Goal: Transaction & Acquisition: Purchase product/service

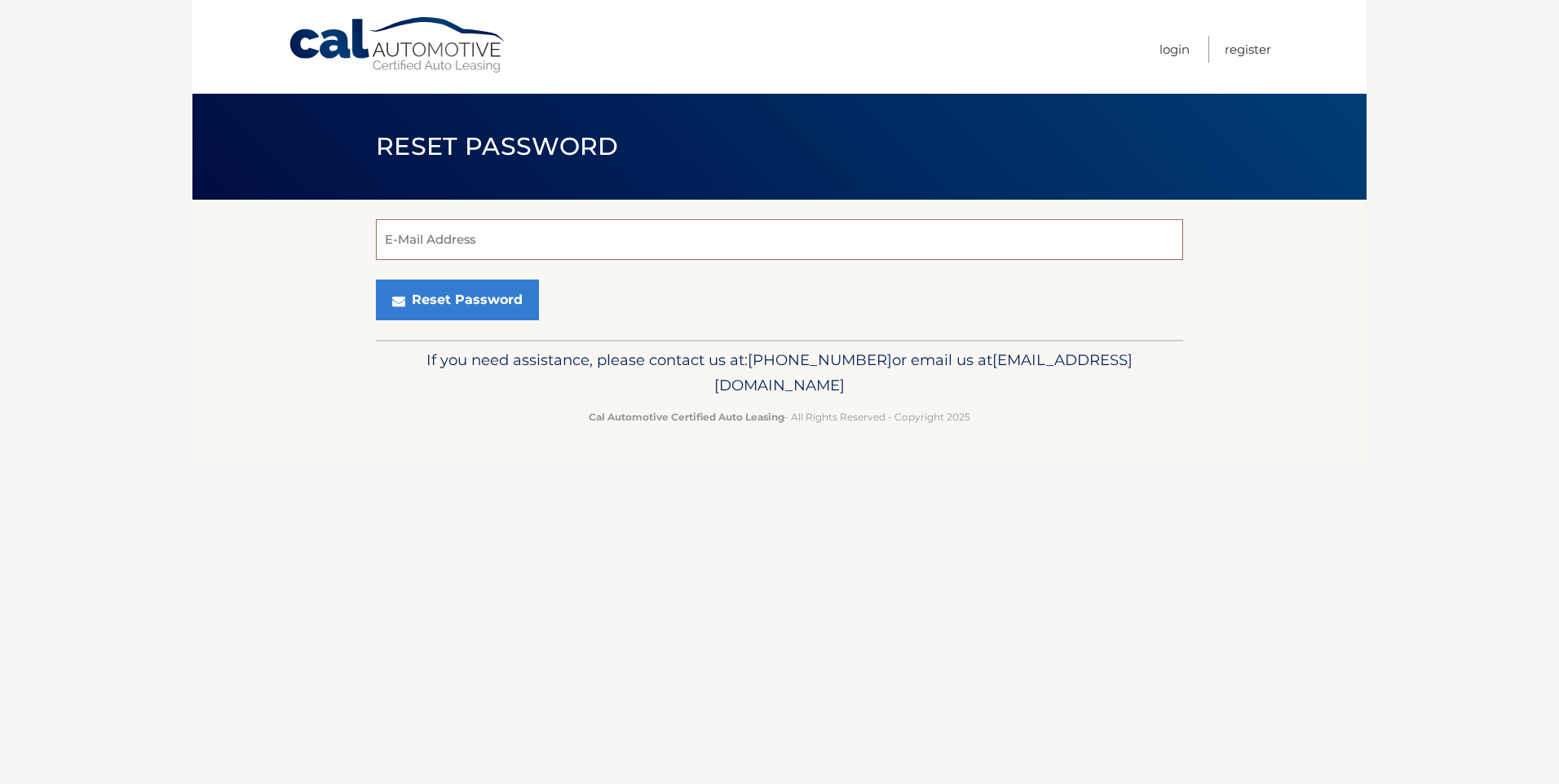
click at [492, 237] on input "E-Mail Address" at bounding box center [780, 239] width 807 height 41
type input "wofster@optonline.net"
click at [471, 293] on button "Reset Password" at bounding box center [457, 300] width 163 height 41
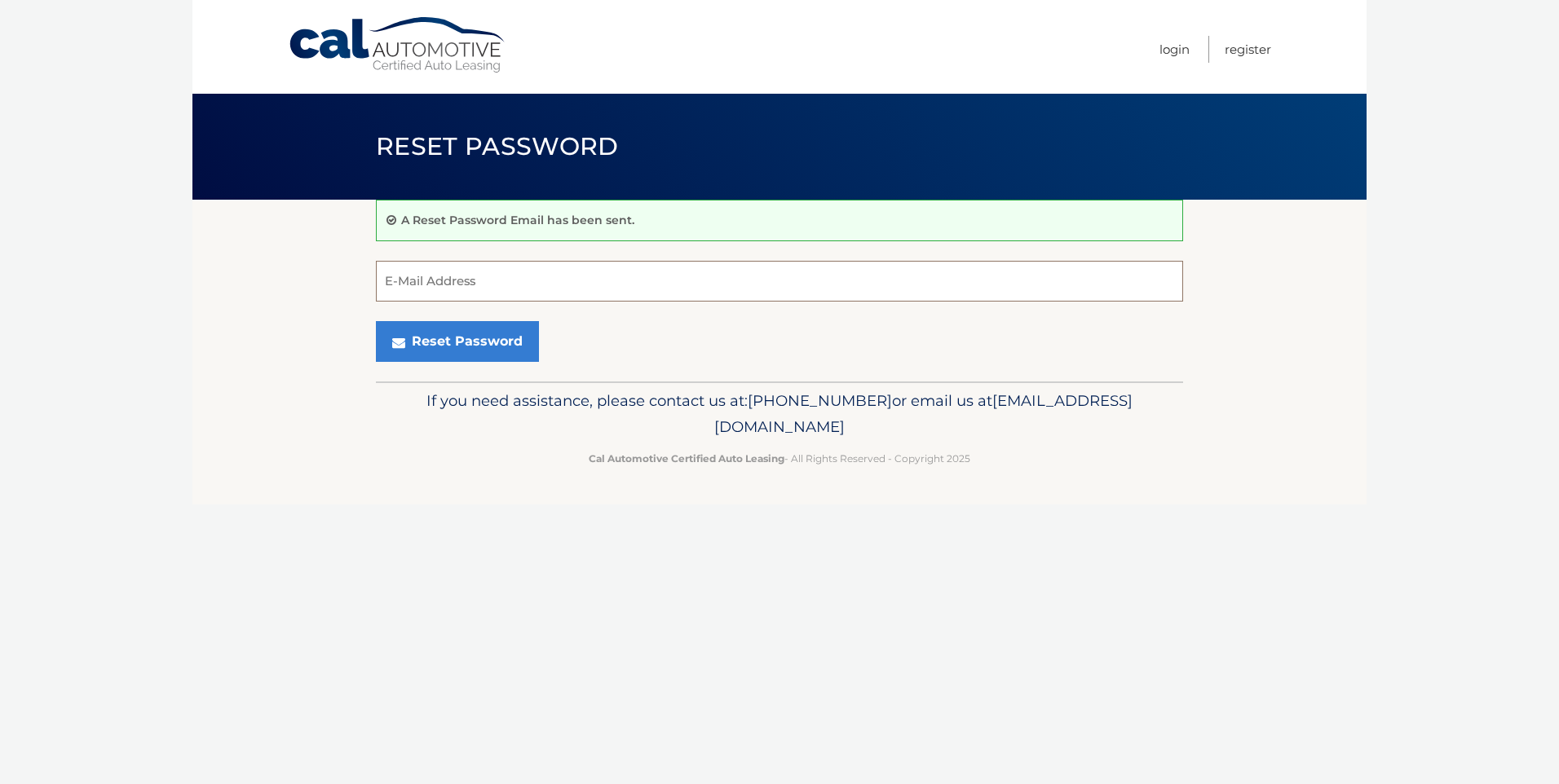
click at [488, 285] on input "E-Mail Address" at bounding box center [780, 281] width 807 height 41
type input "wofster@optonline.net"
click at [484, 337] on button "Reset Password" at bounding box center [457, 342] width 163 height 41
click at [488, 283] on input "E-Mail Address" at bounding box center [780, 281] width 807 height 41
type input "wofster@optonline.net"
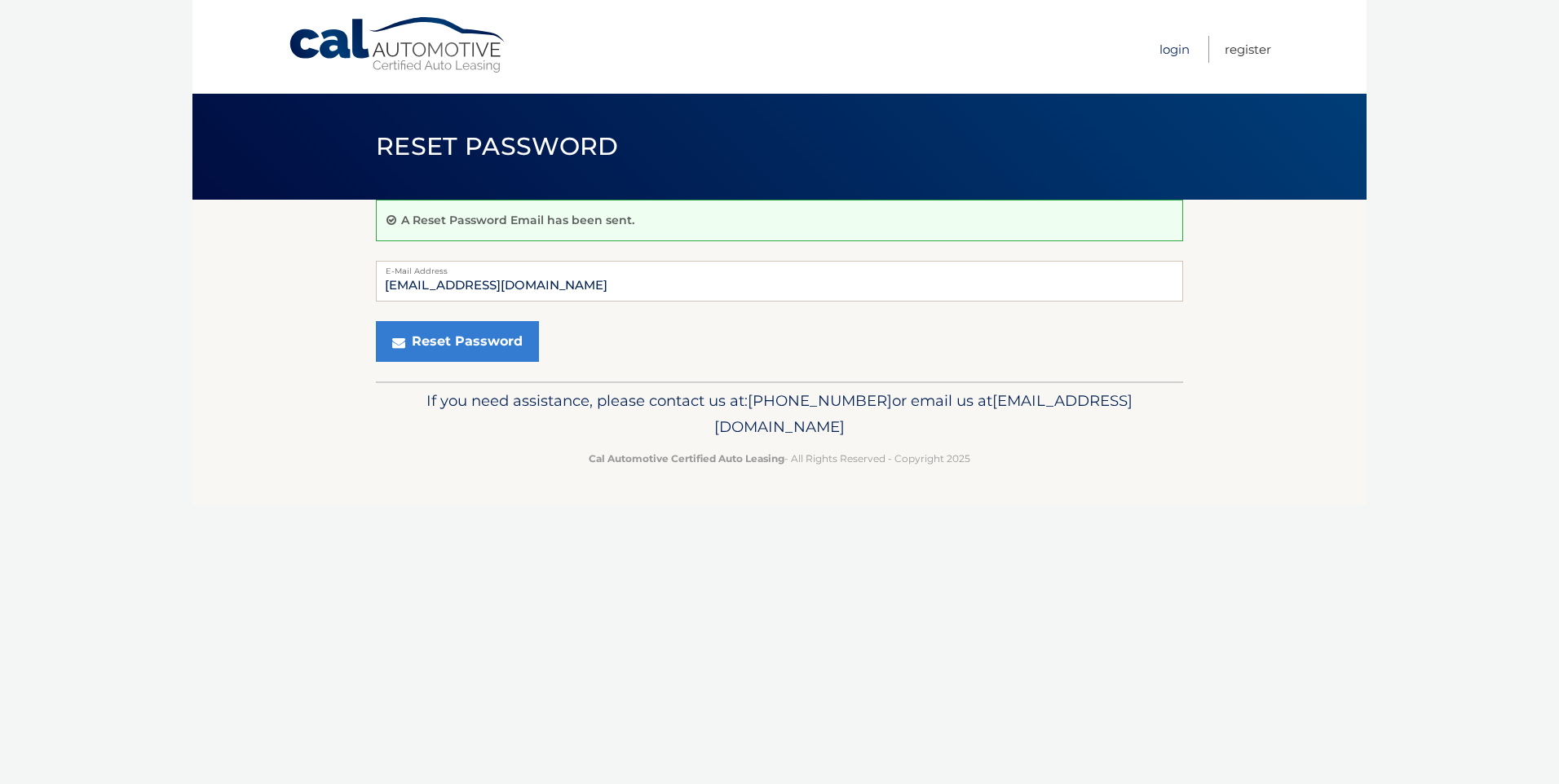
click at [1169, 45] on link "Login" at bounding box center [1174, 49] width 30 height 27
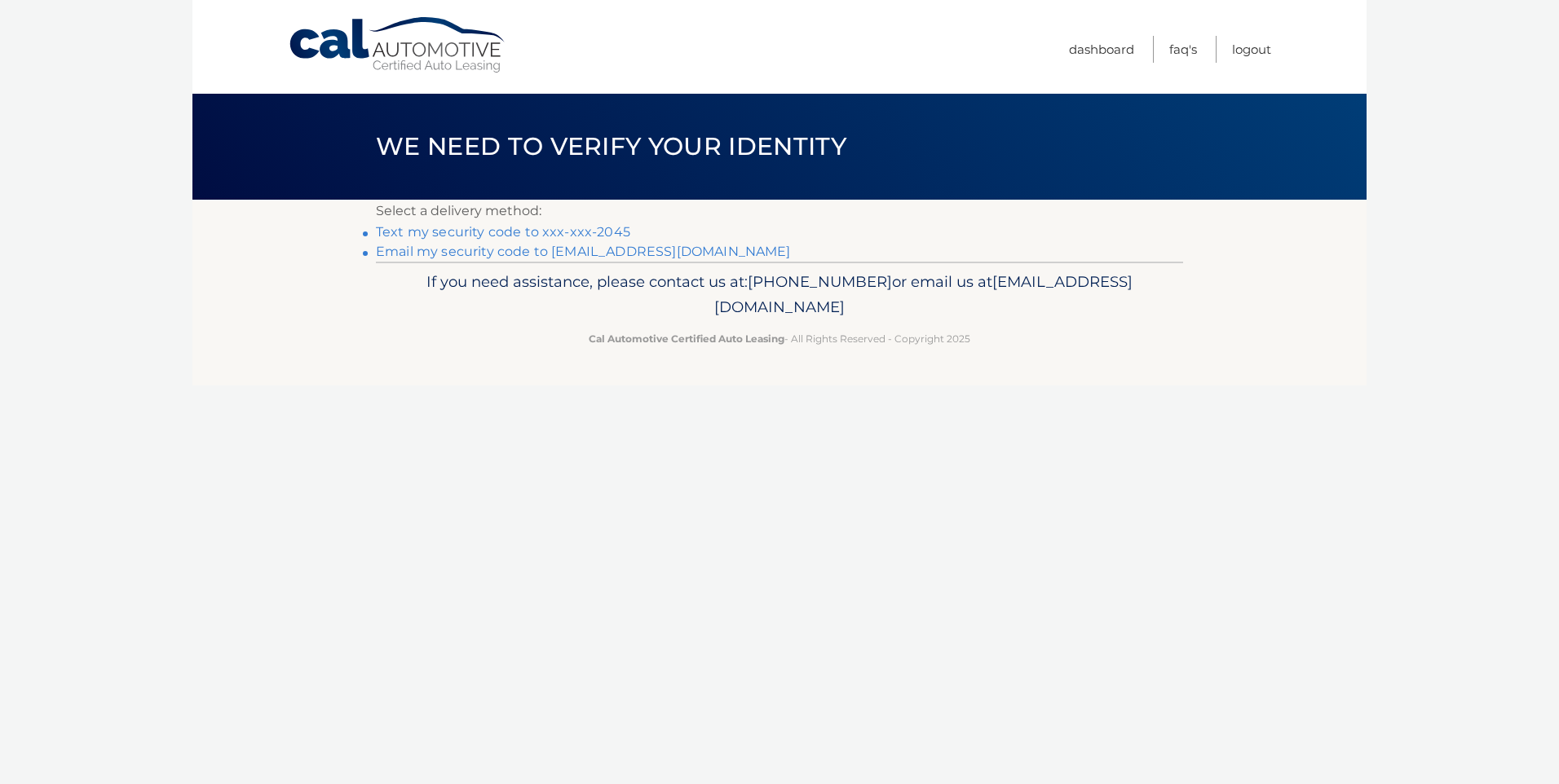
click at [554, 232] on link "Text my security code to xxx-xxx-2045" at bounding box center [503, 232] width 254 height 16
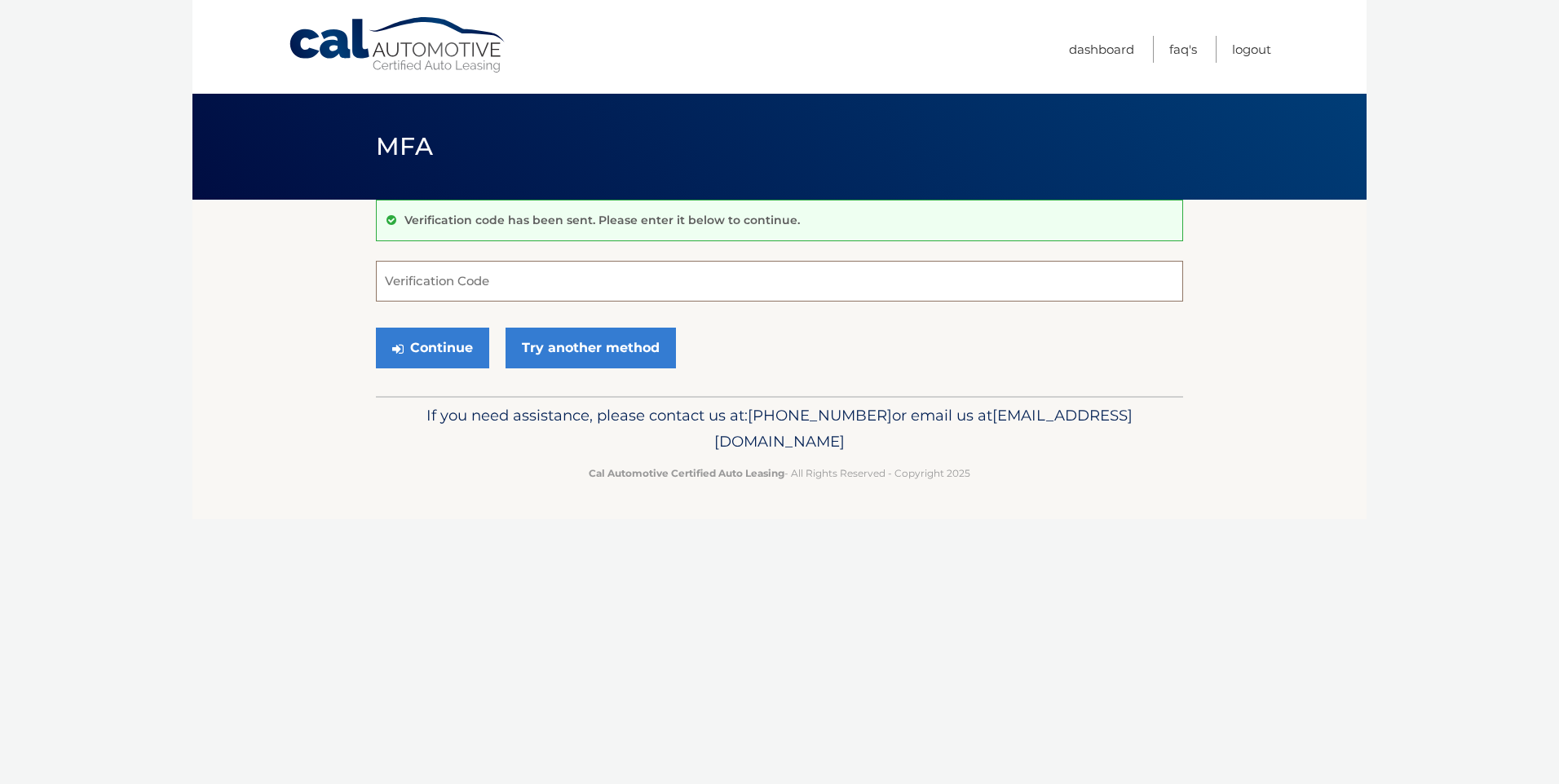
click at [513, 280] on input "Verification Code" at bounding box center [780, 281] width 807 height 41
type input "134234"
click at [433, 349] on button "Continue" at bounding box center [433, 348] width 114 height 41
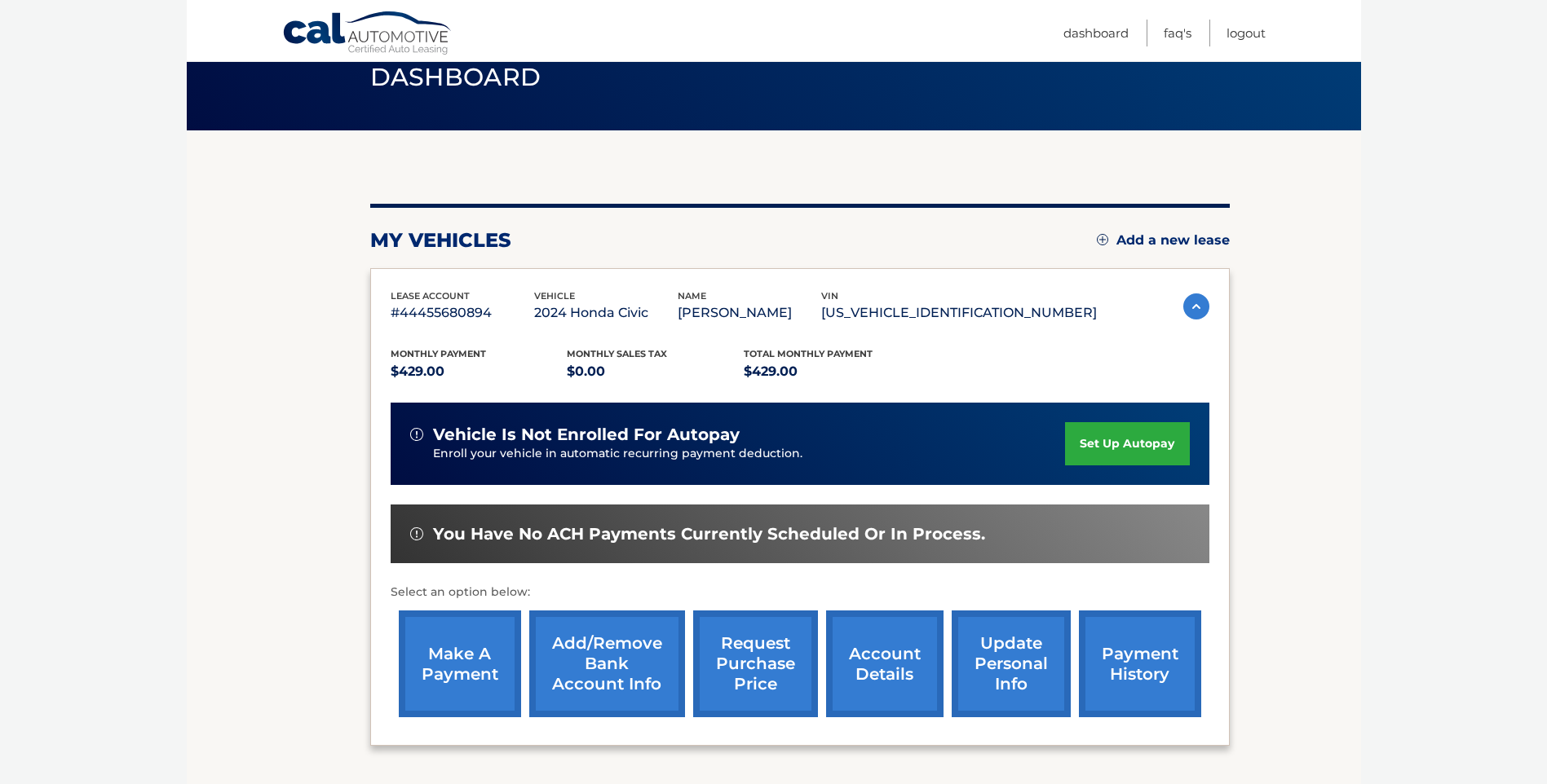
scroll to position [41, 0]
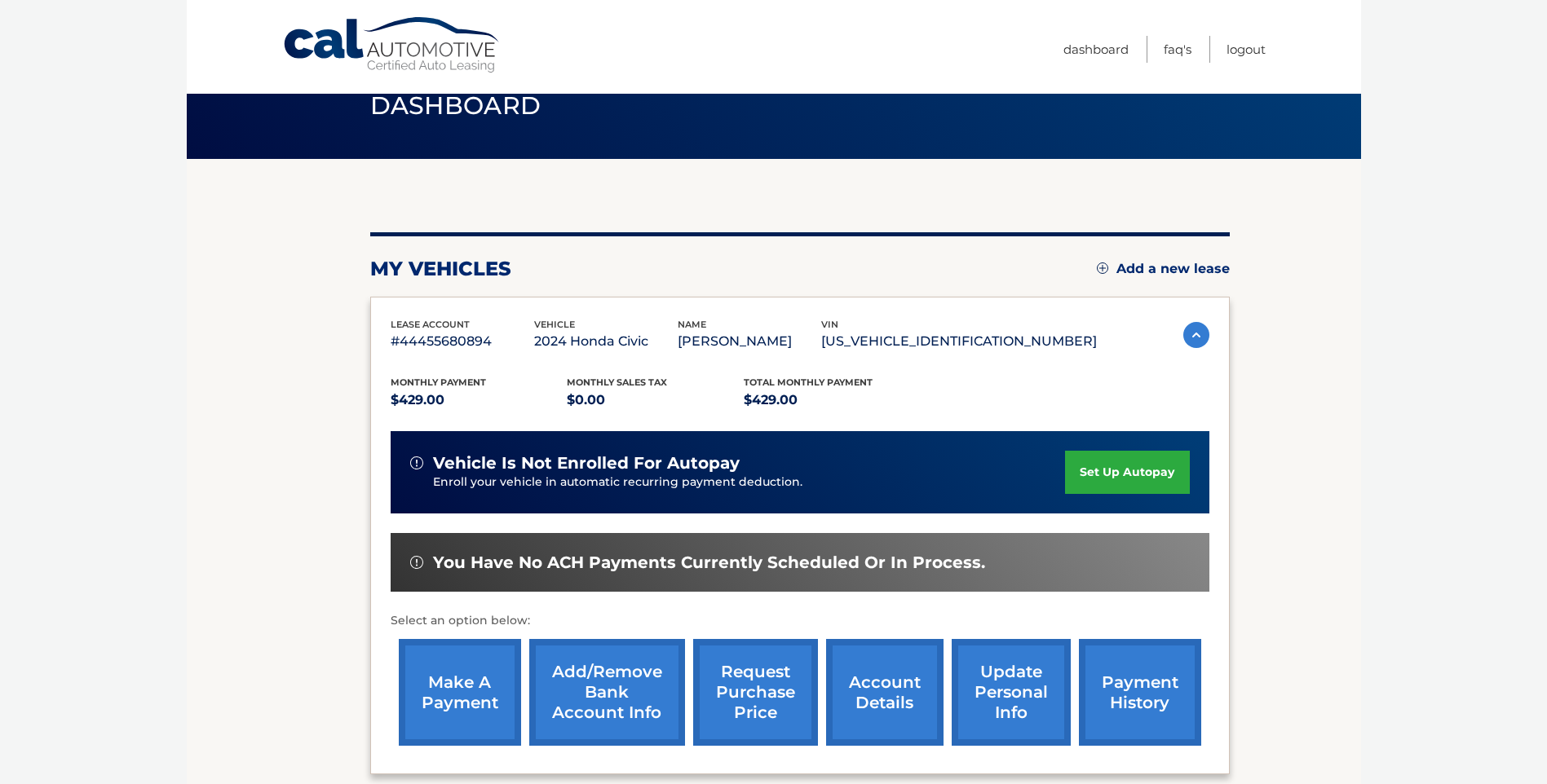
click at [894, 690] on link "account details" at bounding box center [885, 692] width 117 height 107
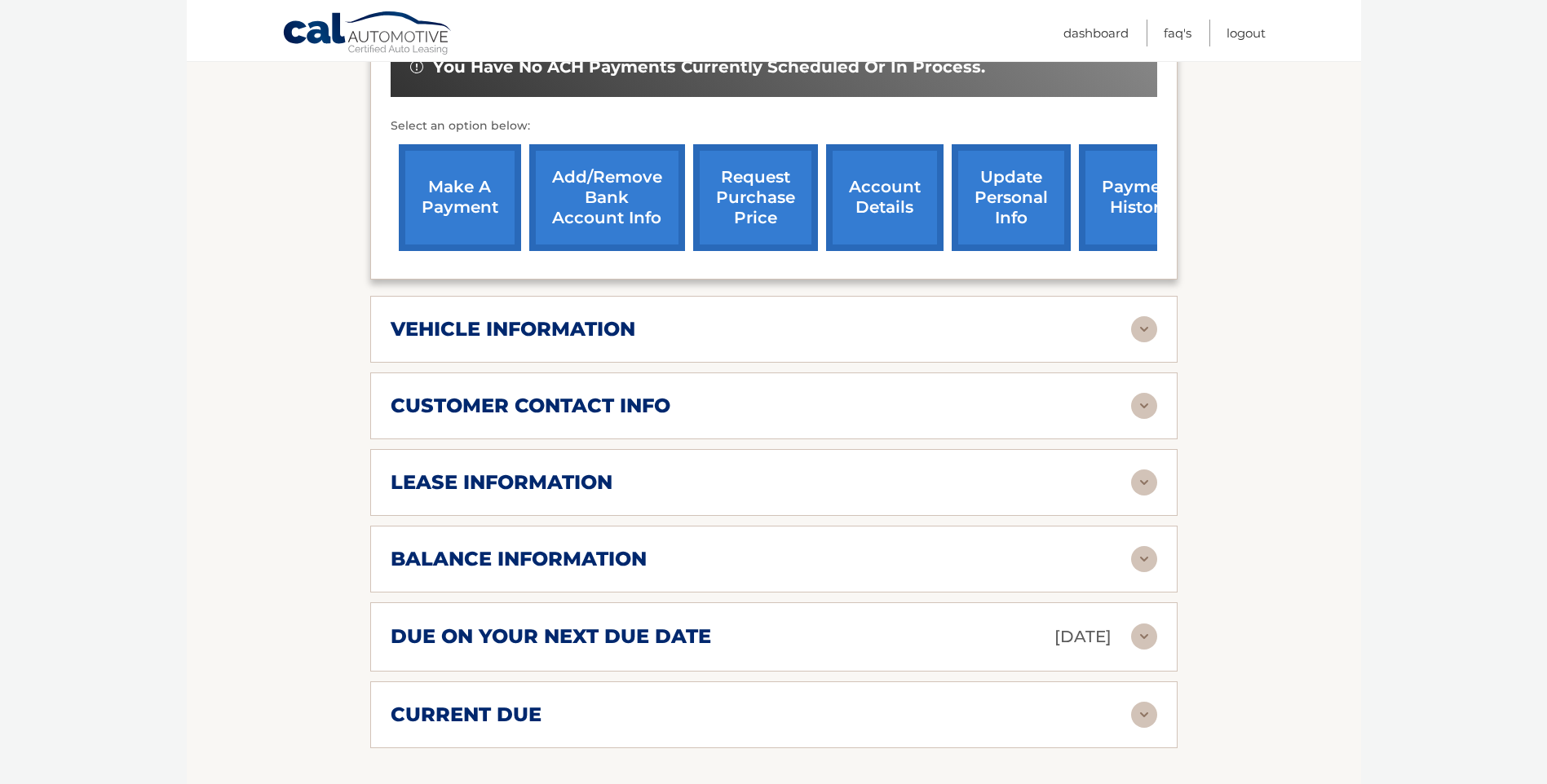
scroll to position [571, 0]
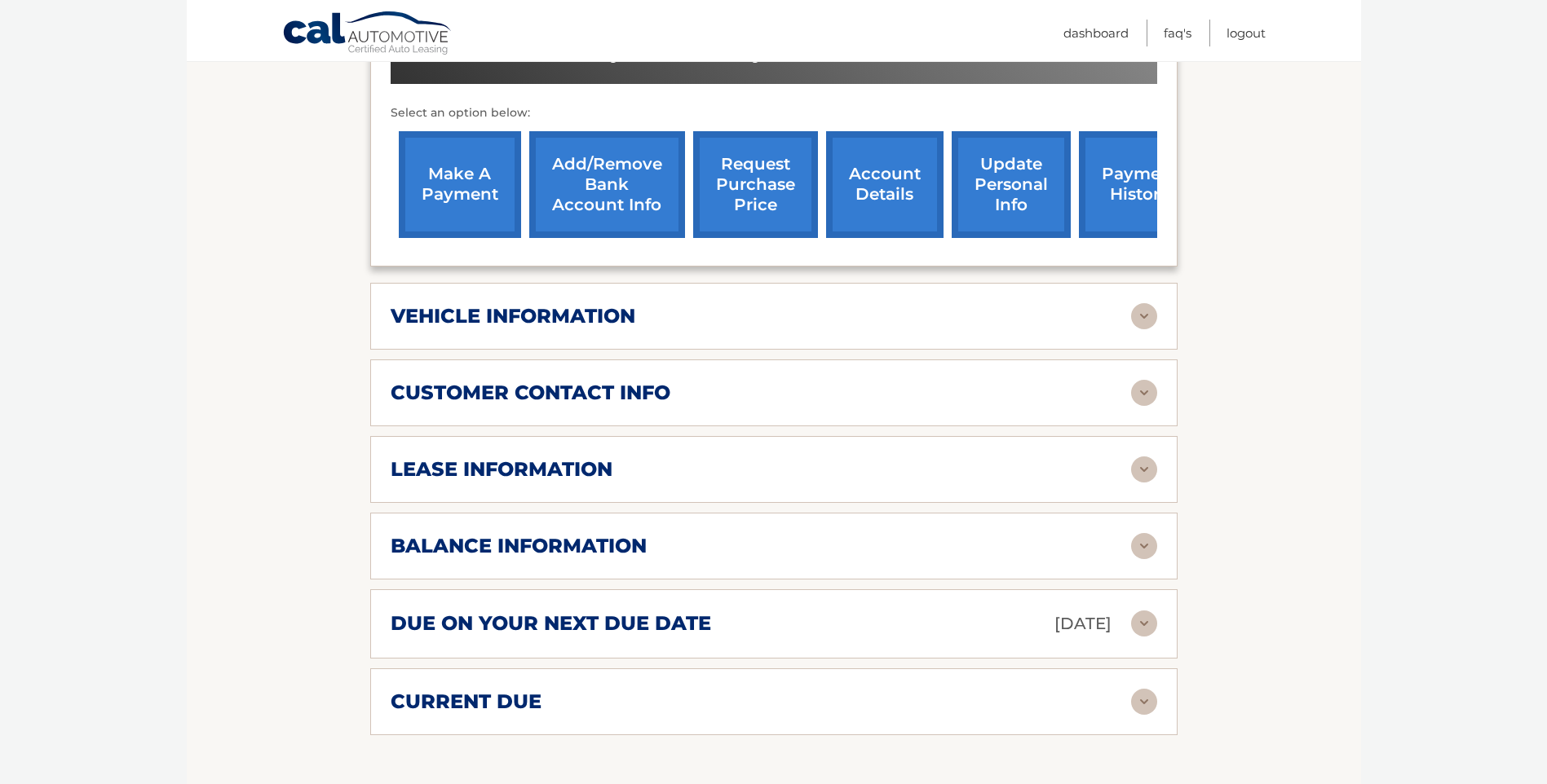
click at [1147, 617] on img at bounding box center [1144, 624] width 26 height 26
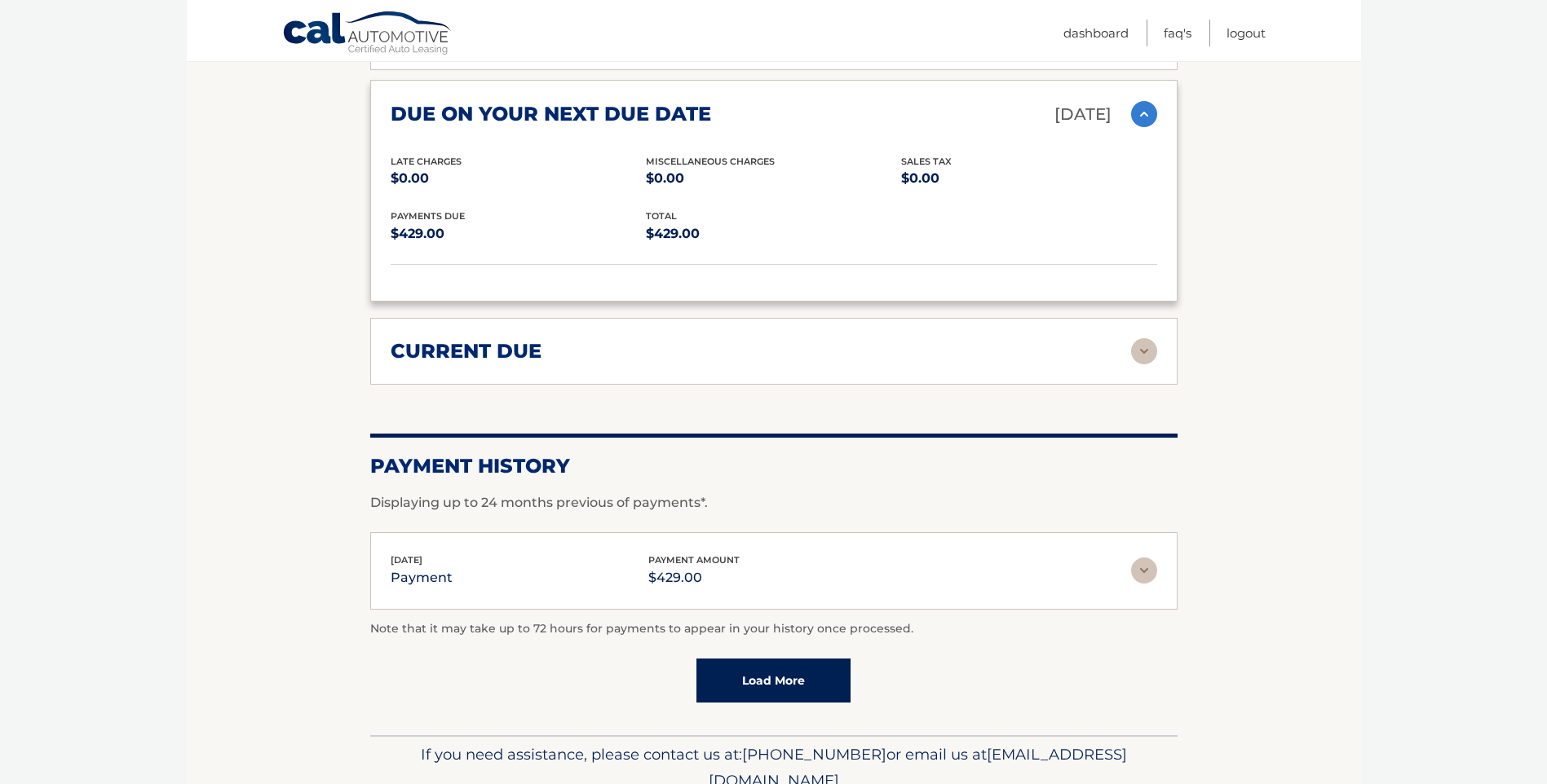
scroll to position [1142, 0]
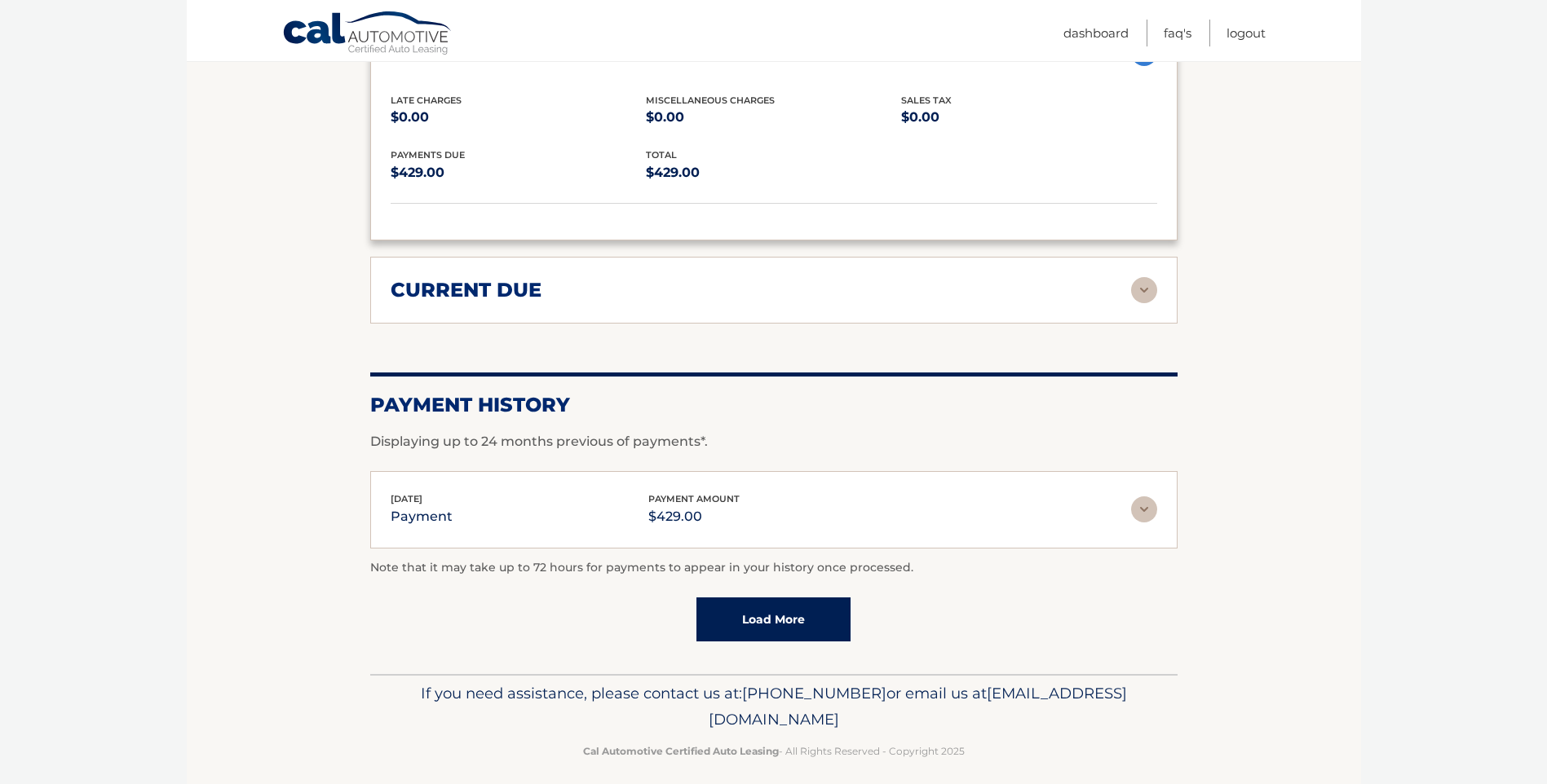
click at [776, 619] on link "Load More" at bounding box center [773, 619] width 154 height 44
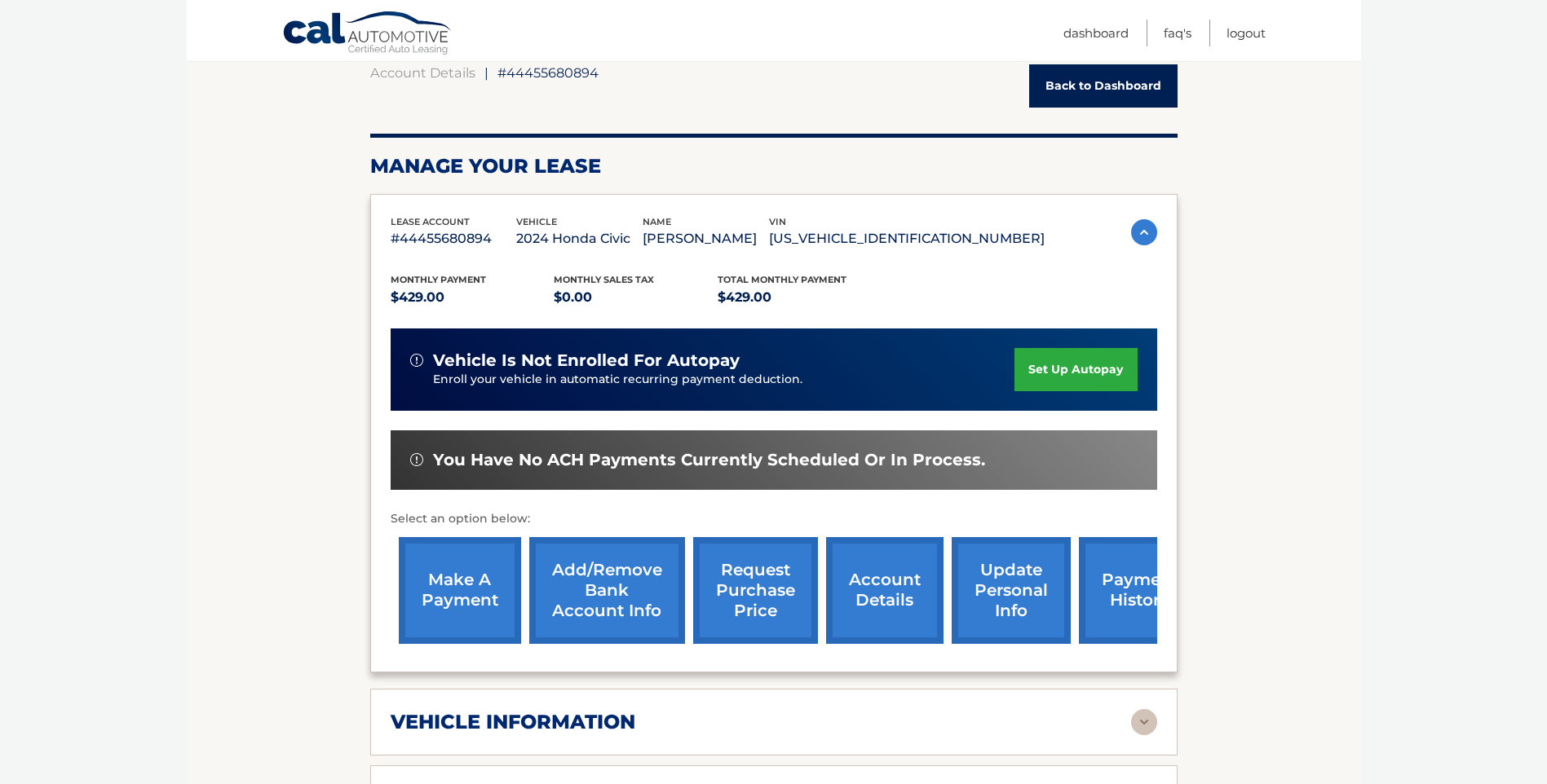
scroll to position [163, 0]
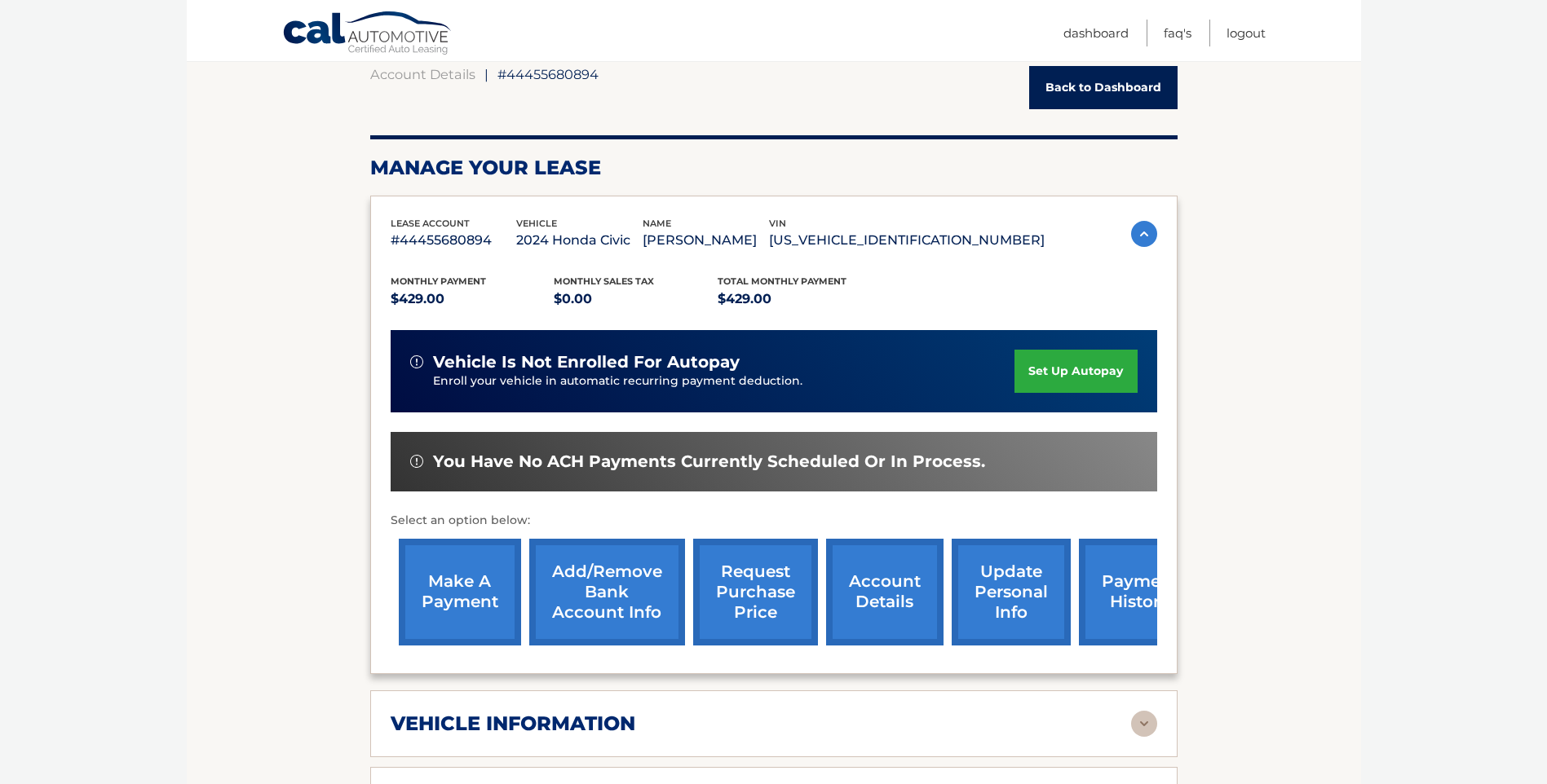
click at [1081, 366] on link "set up autopay" at bounding box center [1075, 372] width 122 height 43
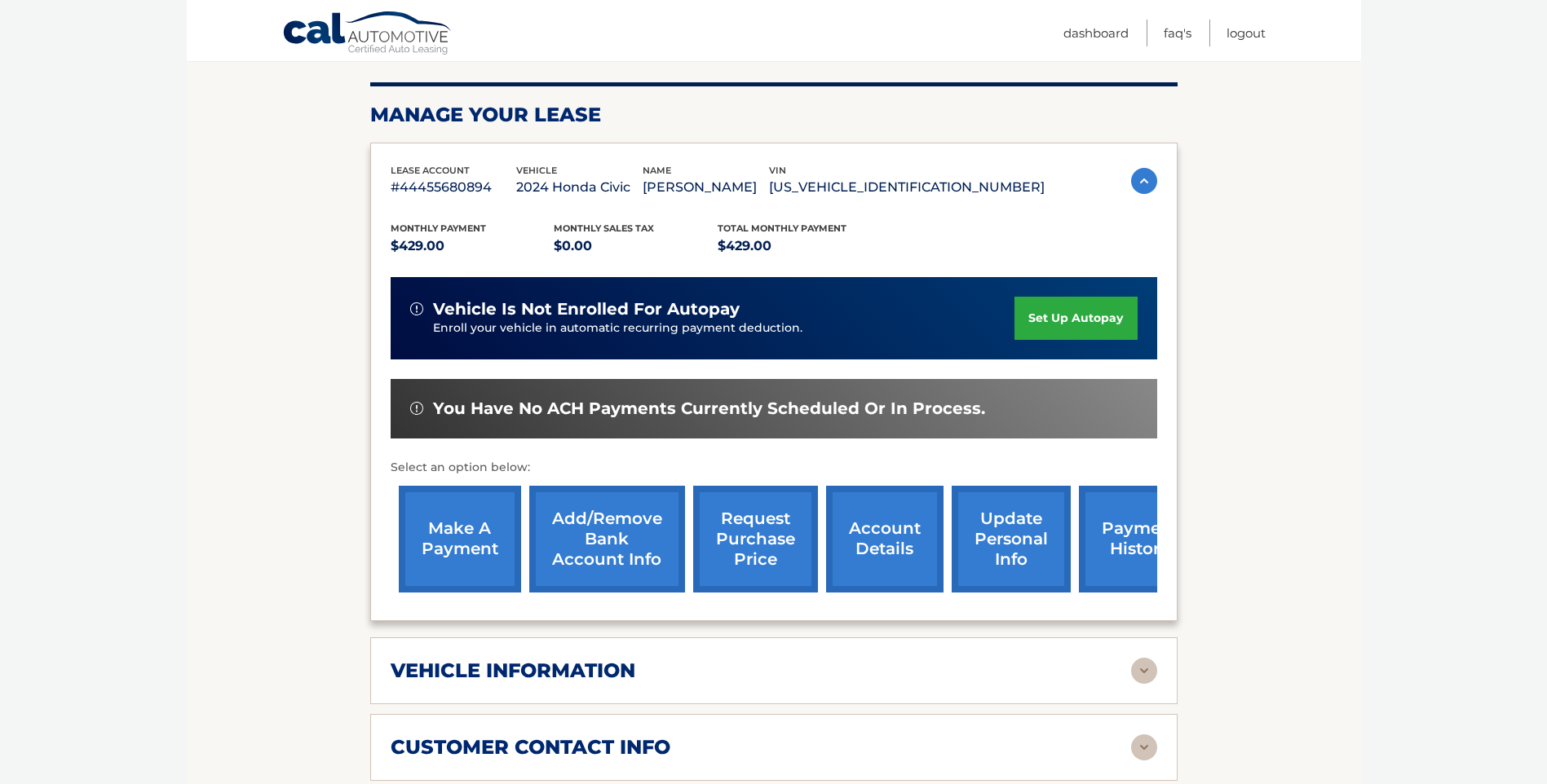
scroll to position [245, 0]
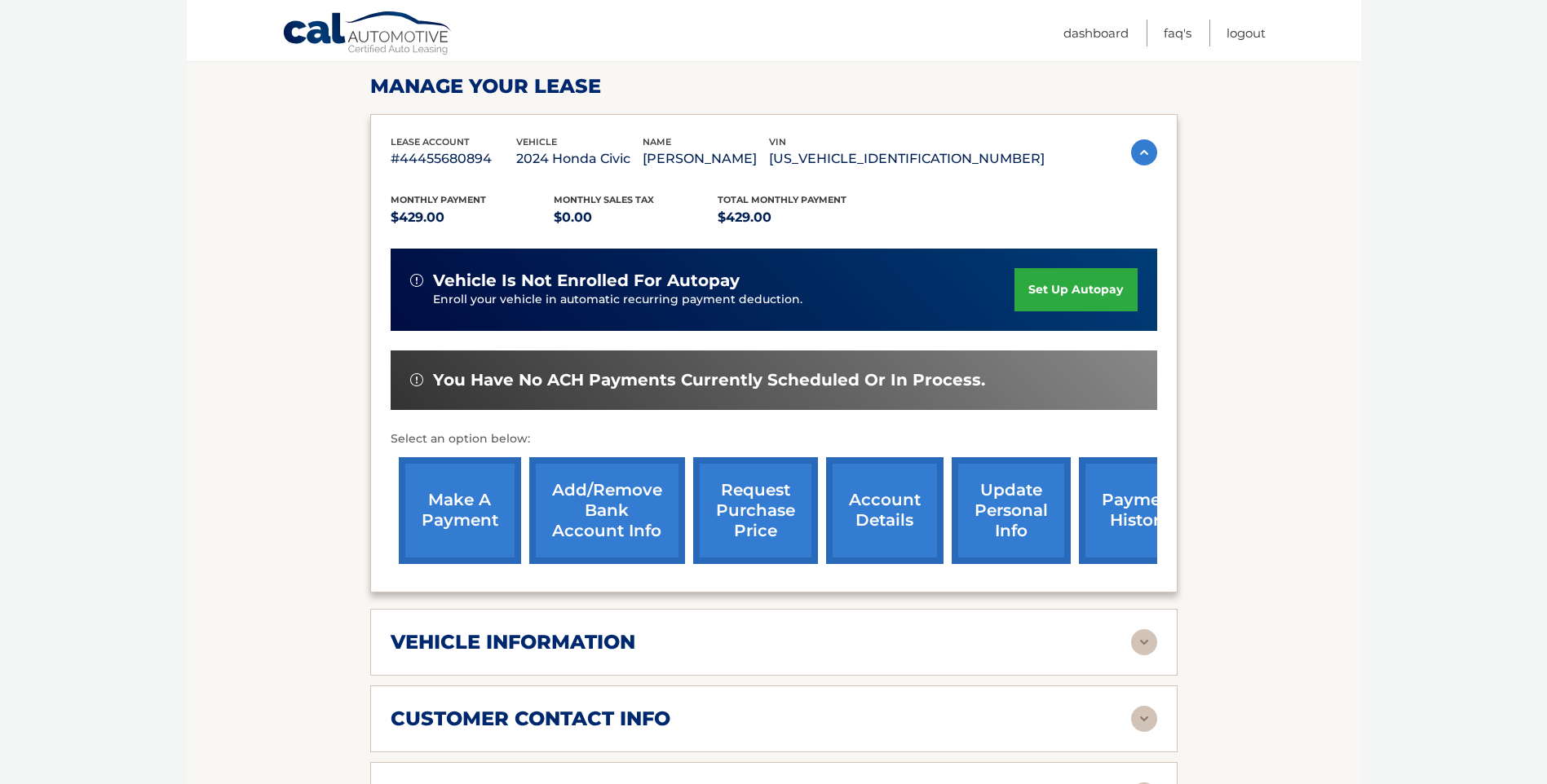
click at [896, 513] on link "account details" at bounding box center [885, 510] width 117 height 107
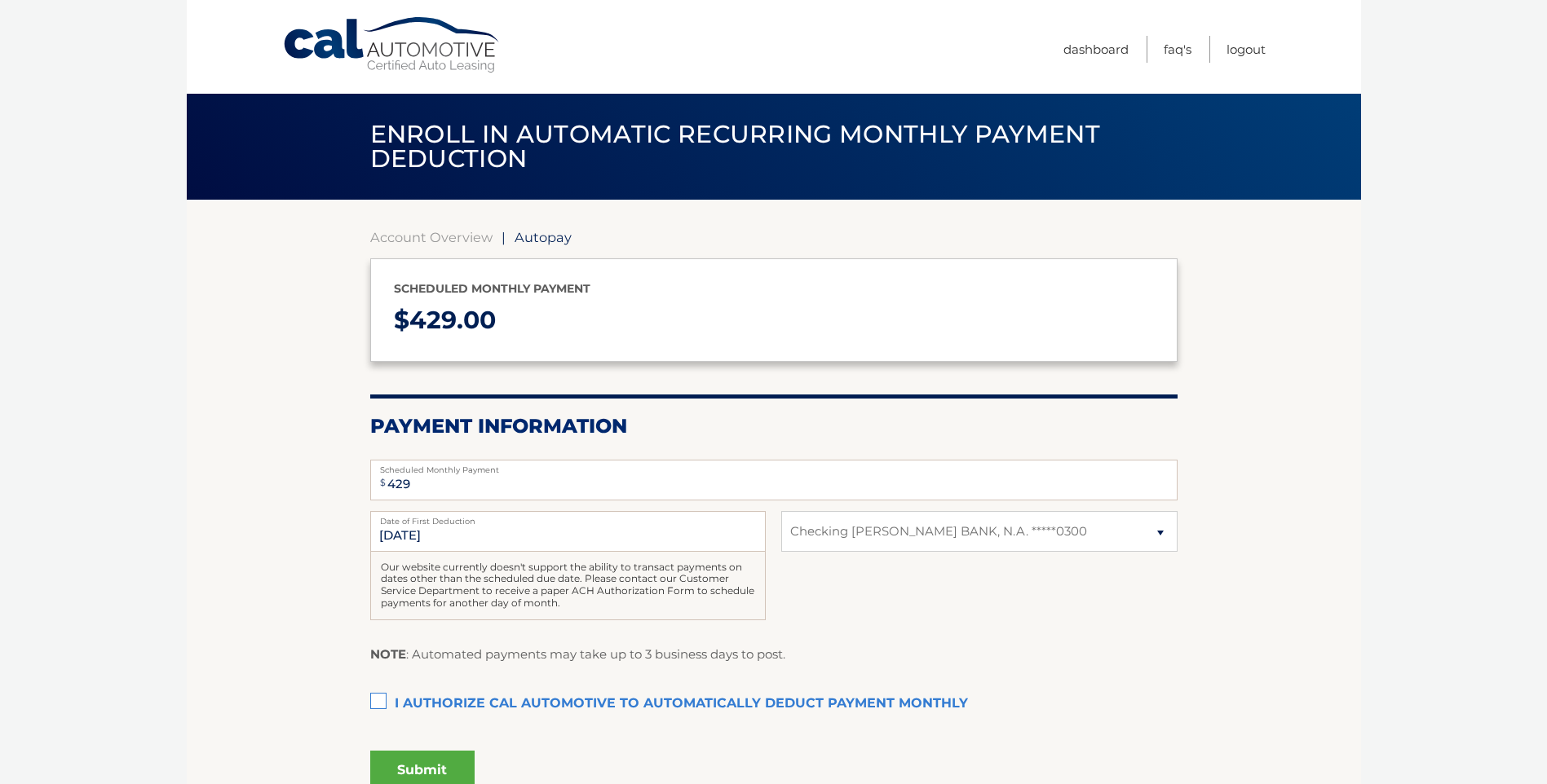
select select "ZWI5NDIyYmEtYTAzMy00NjljLTkzYjktNTFiMDhiYjdhZTA1"
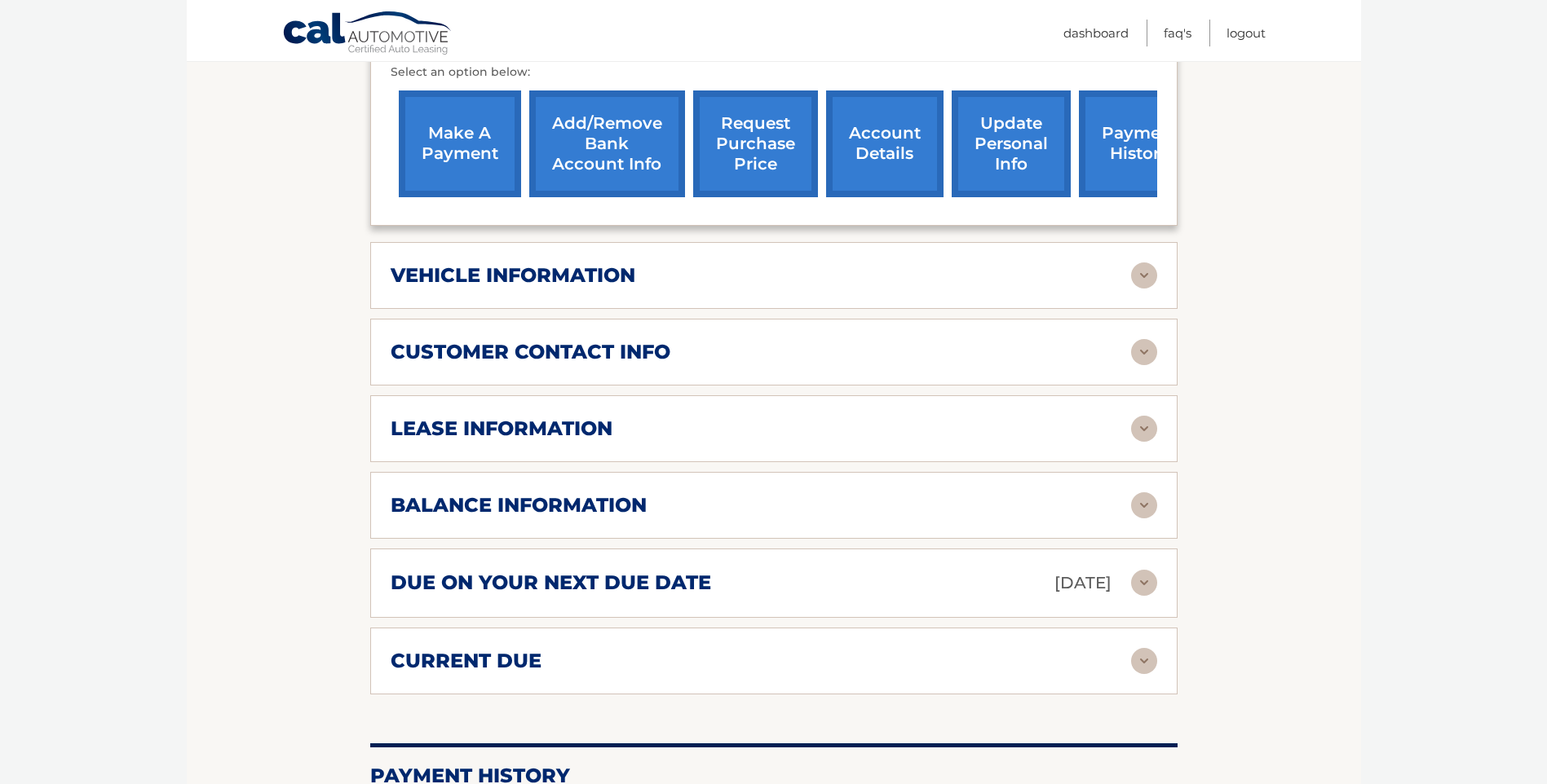
scroll to position [652, 0]
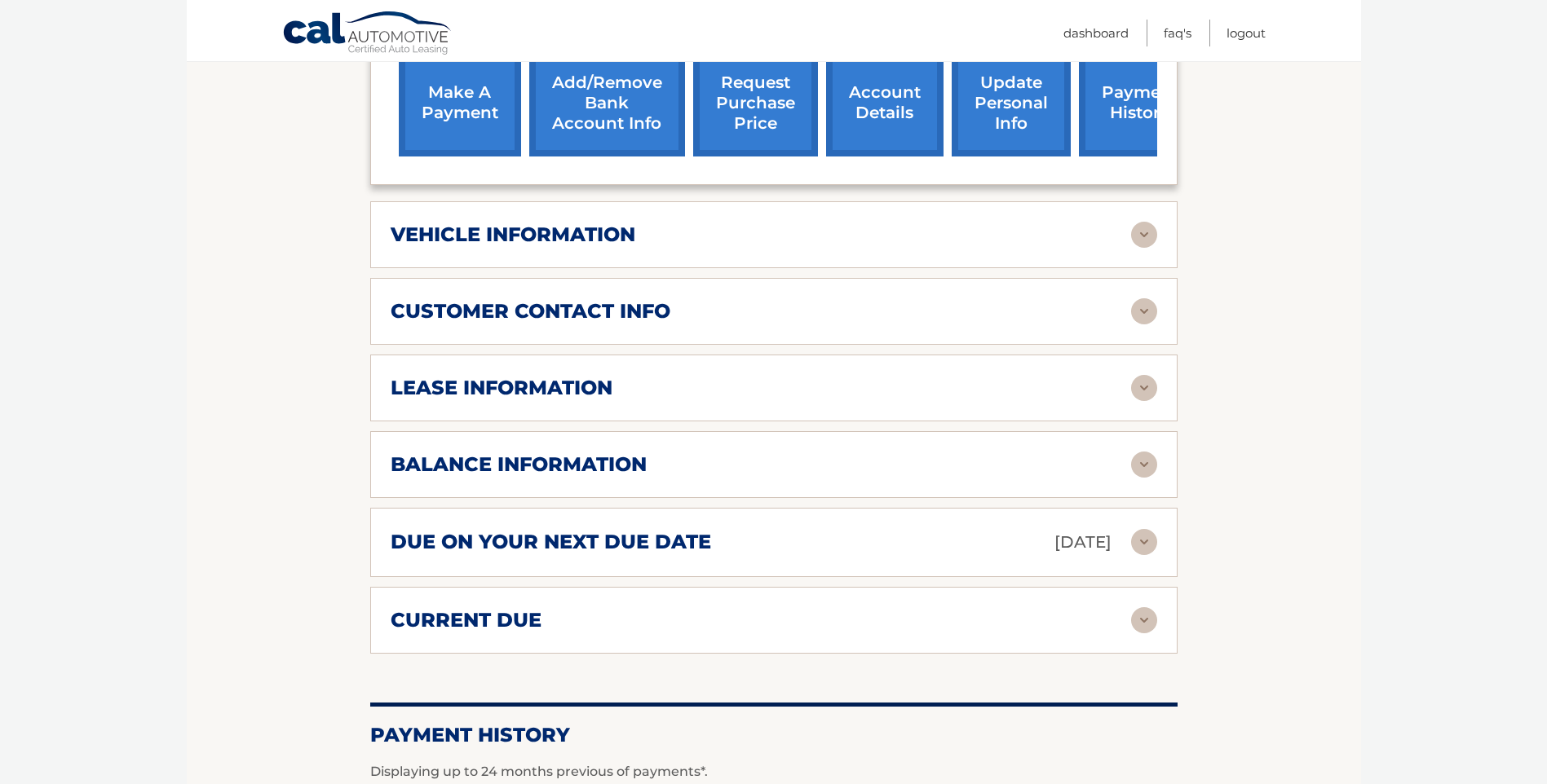
click at [1145, 620] on img at bounding box center [1144, 620] width 26 height 26
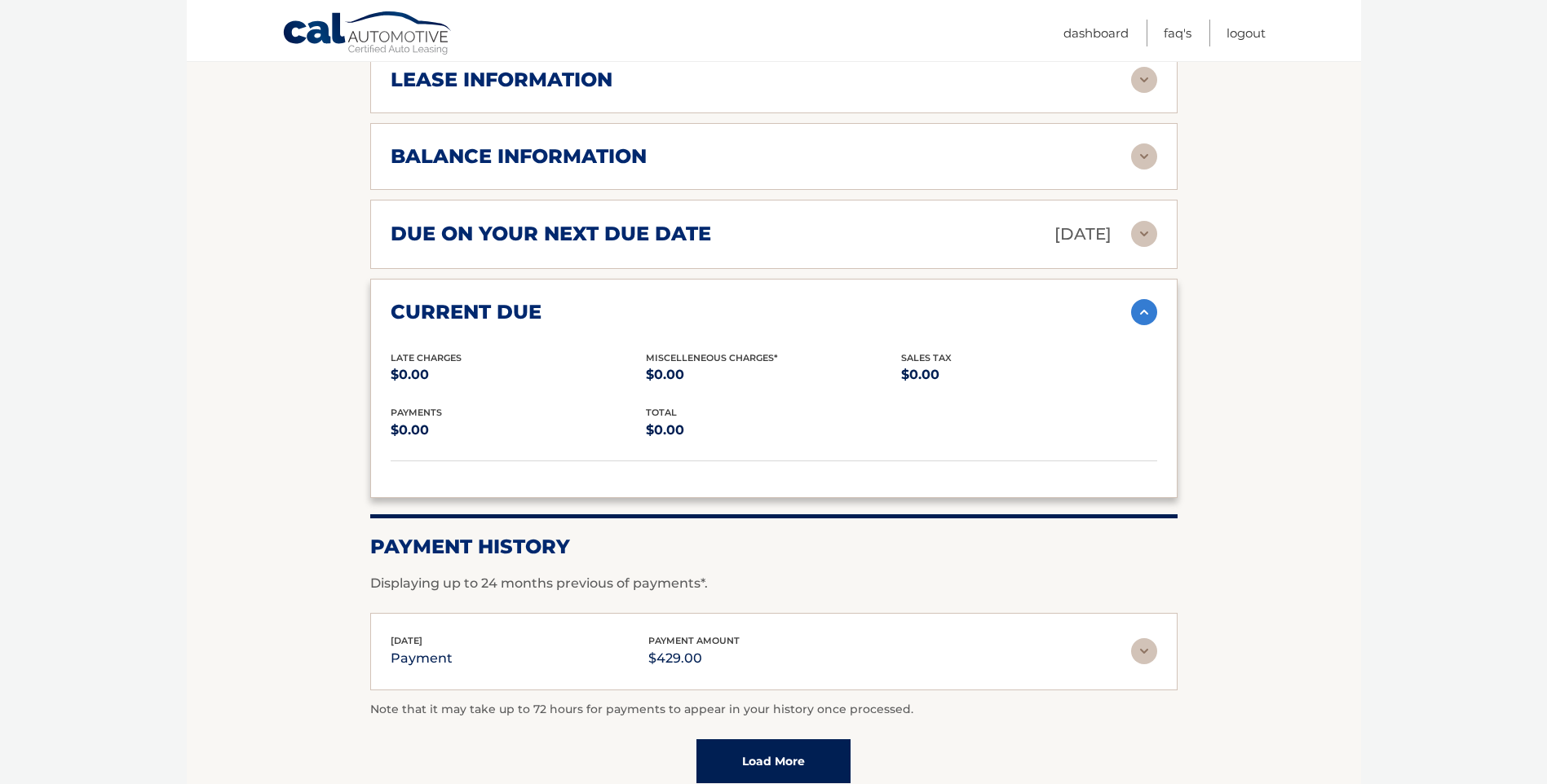
scroll to position [979, 0]
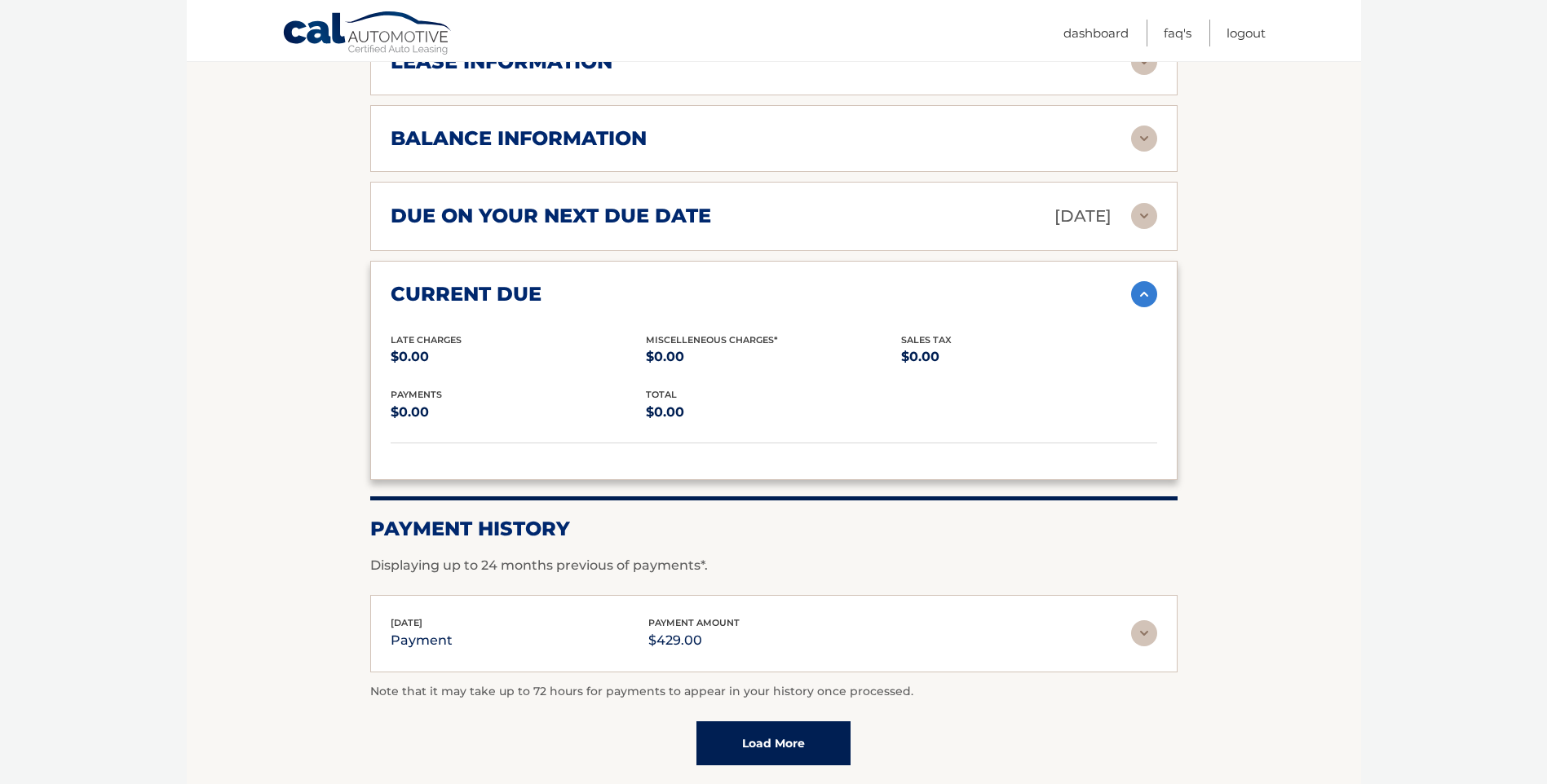
click at [802, 734] on link "Load More" at bounding box center [773, 743] width 154 height 44
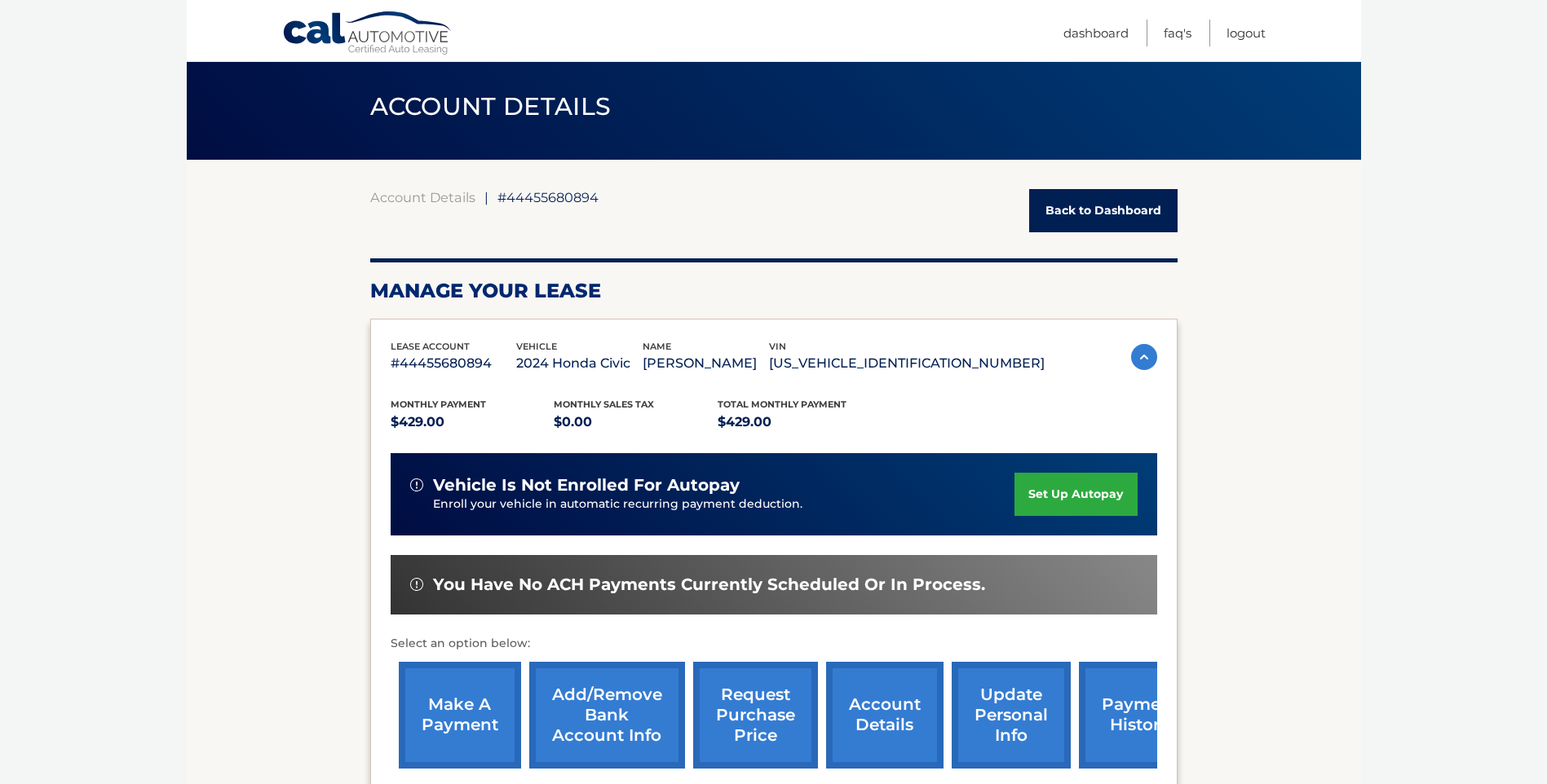
scroll to position [0, 0]
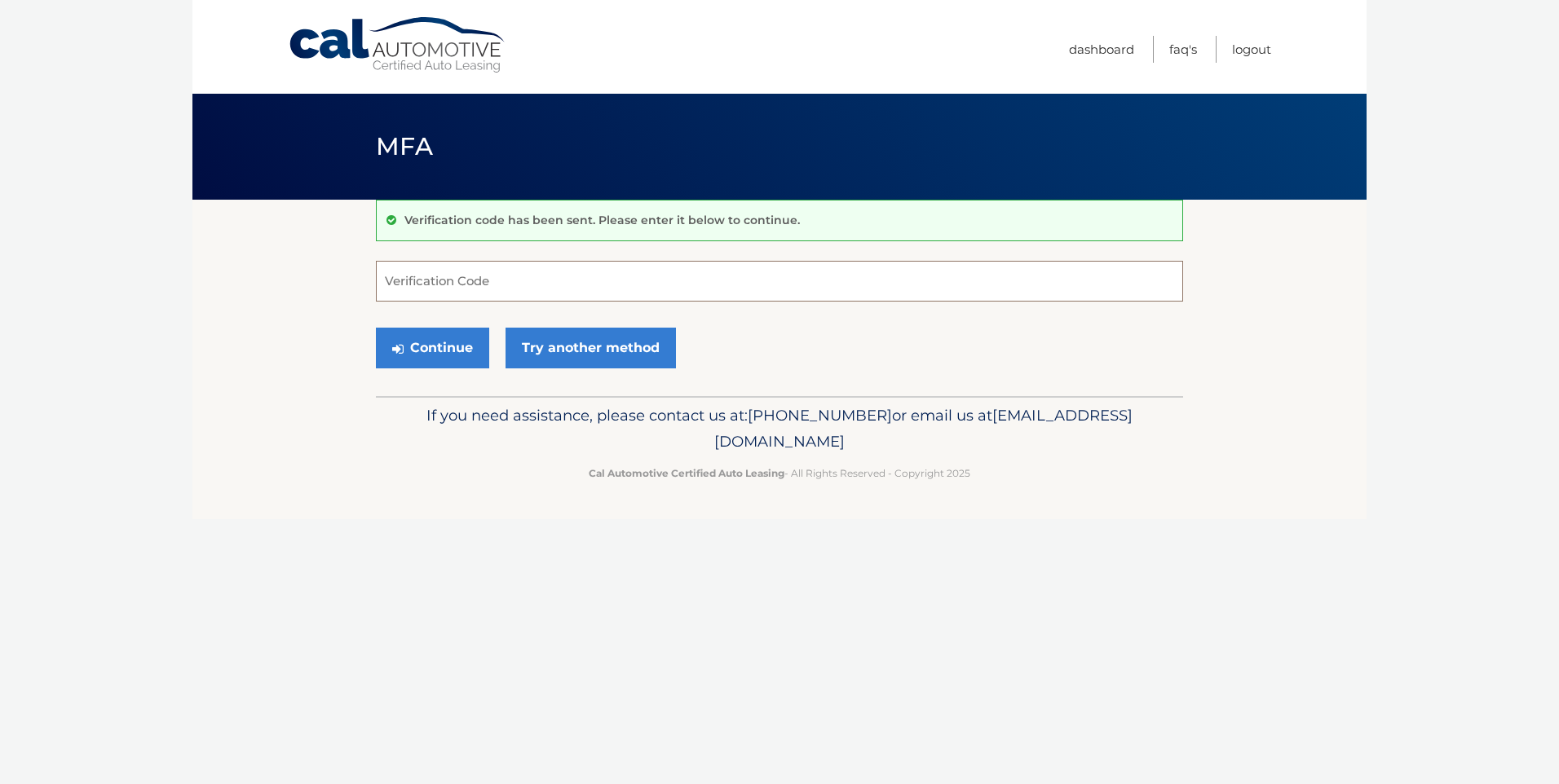
click at [505, 283] on input "Verification Code" at bounding box center [780, 281] width 807 height 41
click at [417, 283] on input "1342134" at bounding box center [780, 281] width 807 height 41
type input "134234"
click at [401, 347] on icon "submit" at bounding box center [398, 349] width 11 height 13
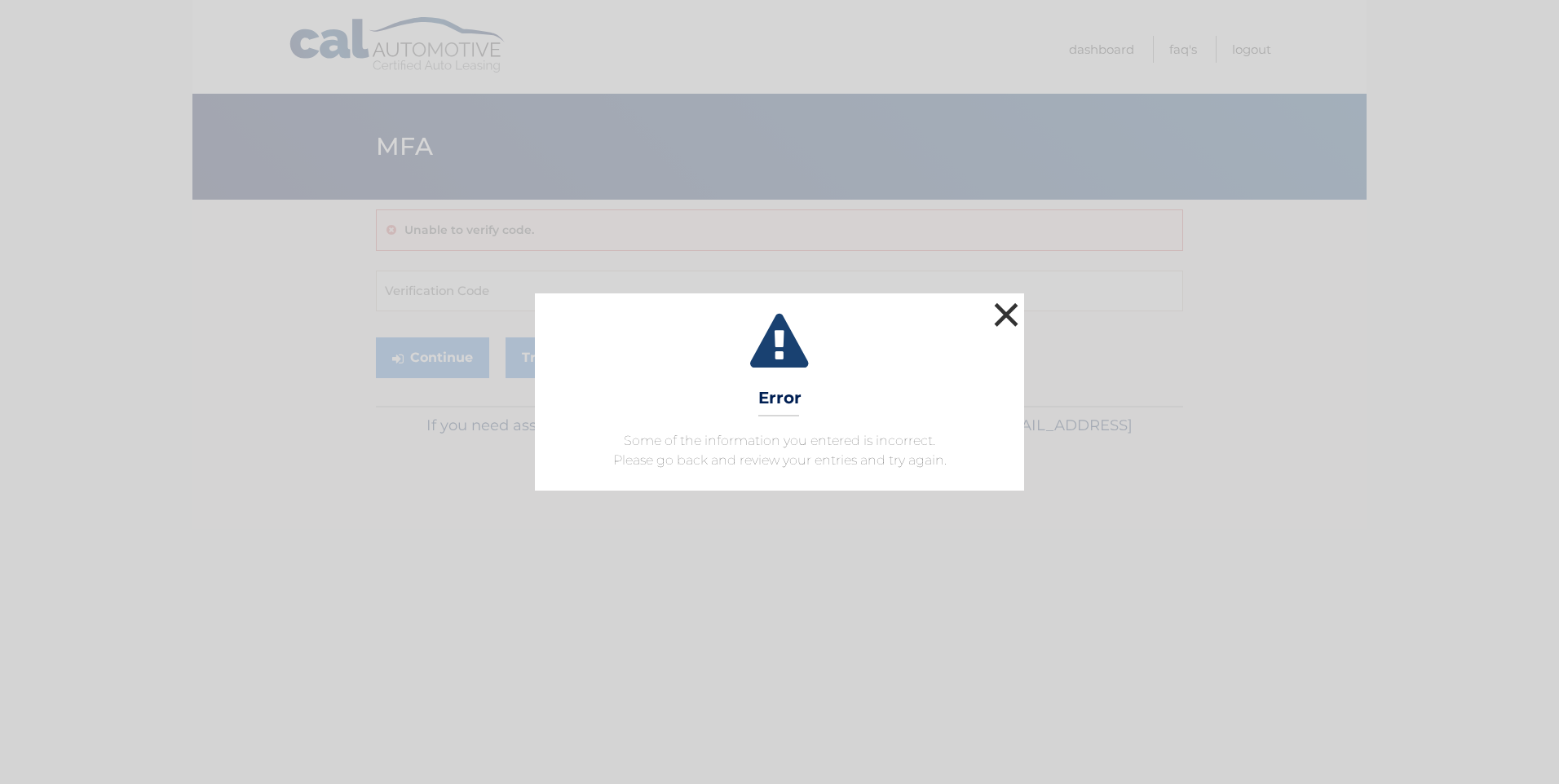
click at [1010, 311] on button "×" at bounding box center [1006, 314] width 33 height 33
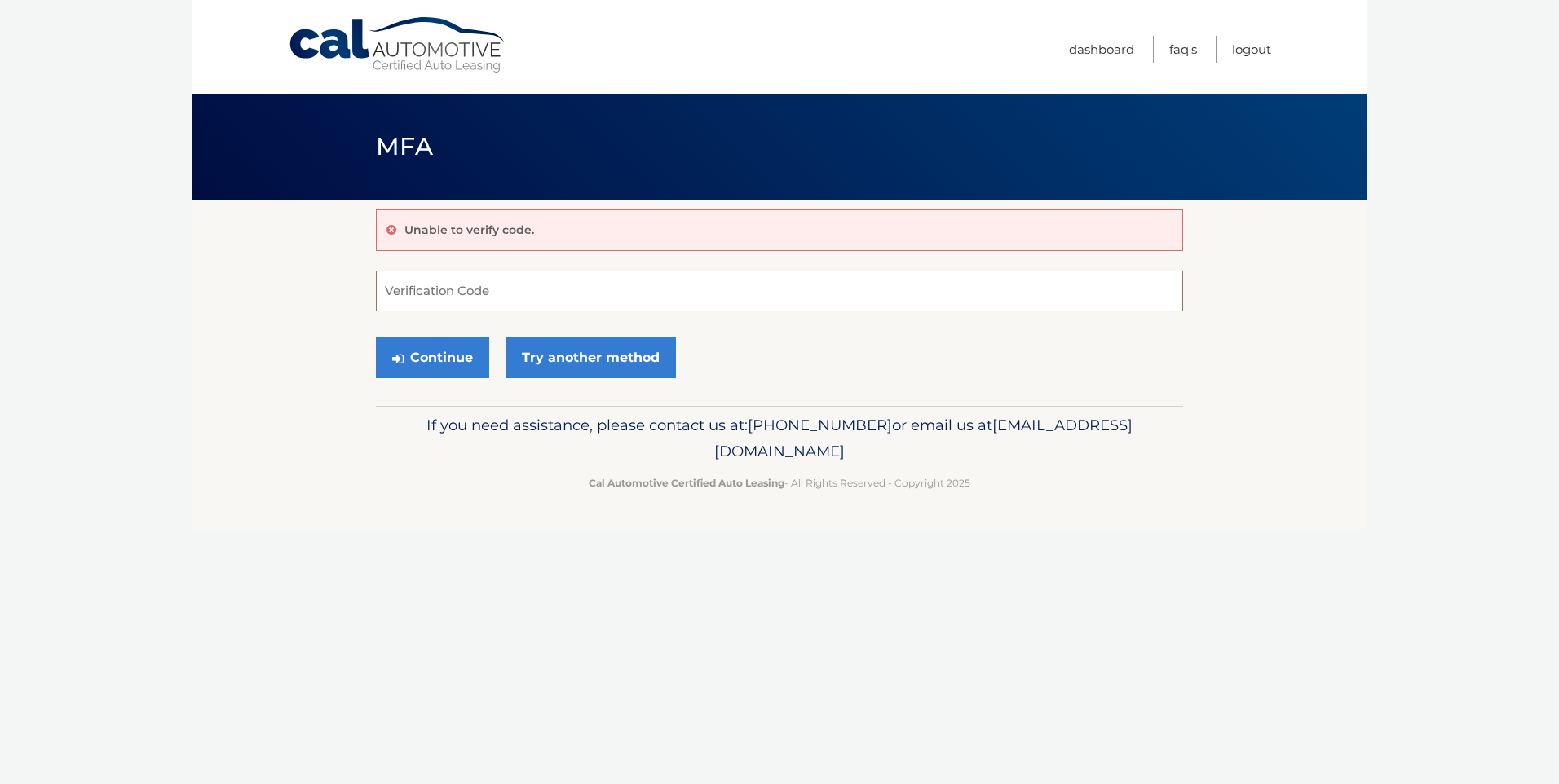
click at [521, 296] on input "Verification Code" at bounding box center [780, 291] width 807 height 41
type input "134234"
click at [435, 359] on button "Continue" at bounding box center [433, 358] width 114 height 41
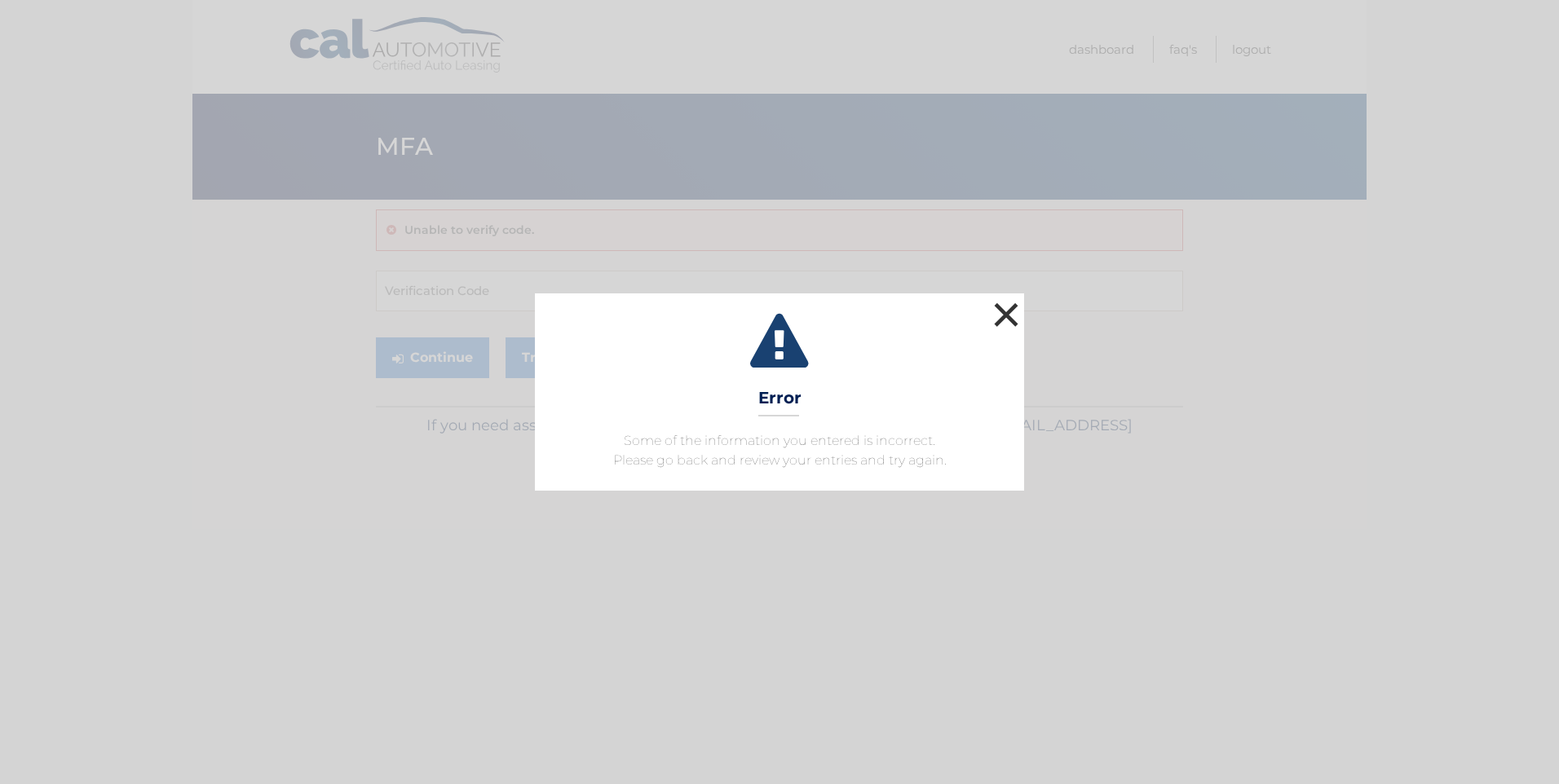
click at [1005, 310] on button "×" at bounding box center [1006, 314] width 33 height 33
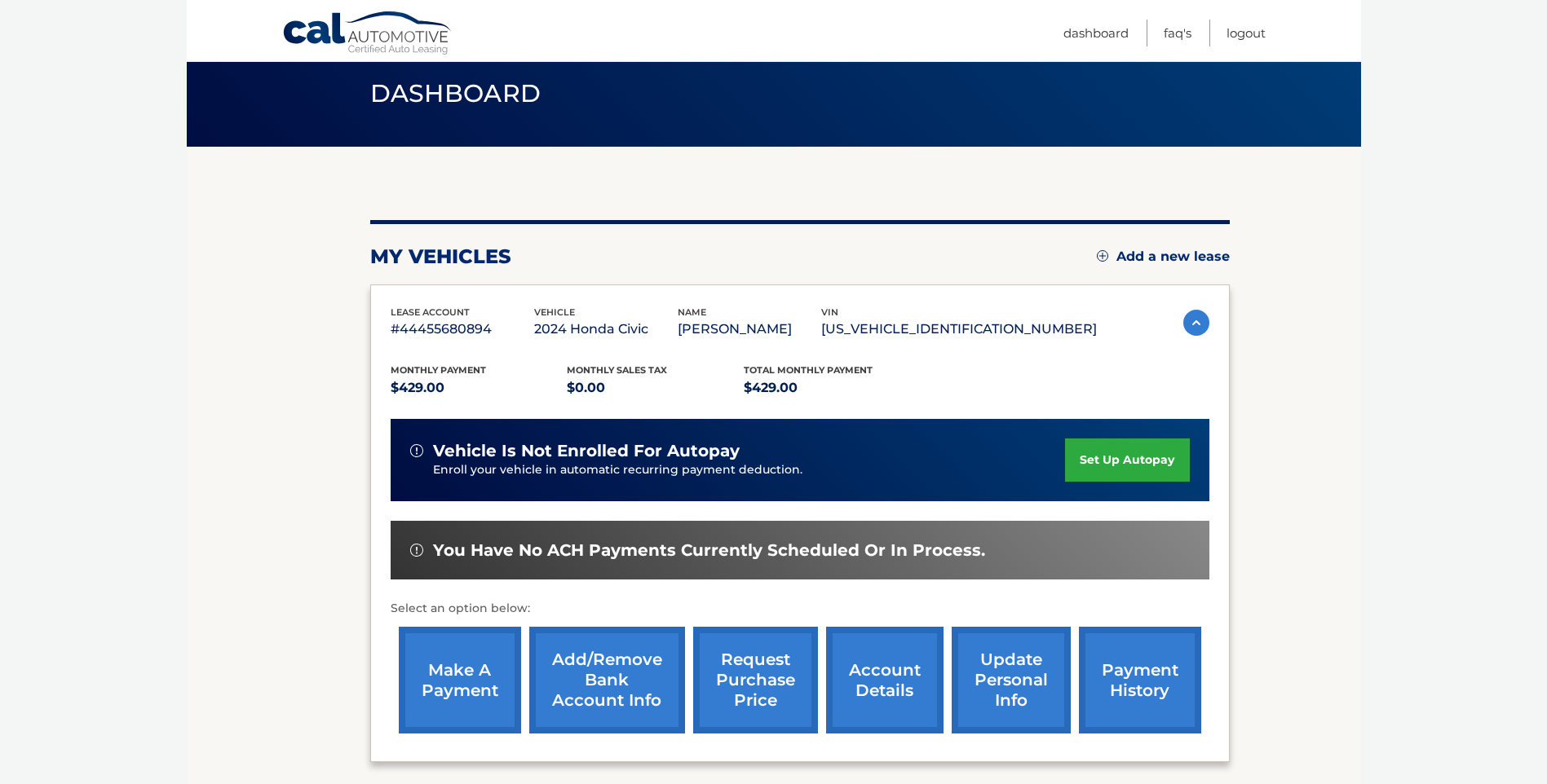
scroll to position [82, 0]
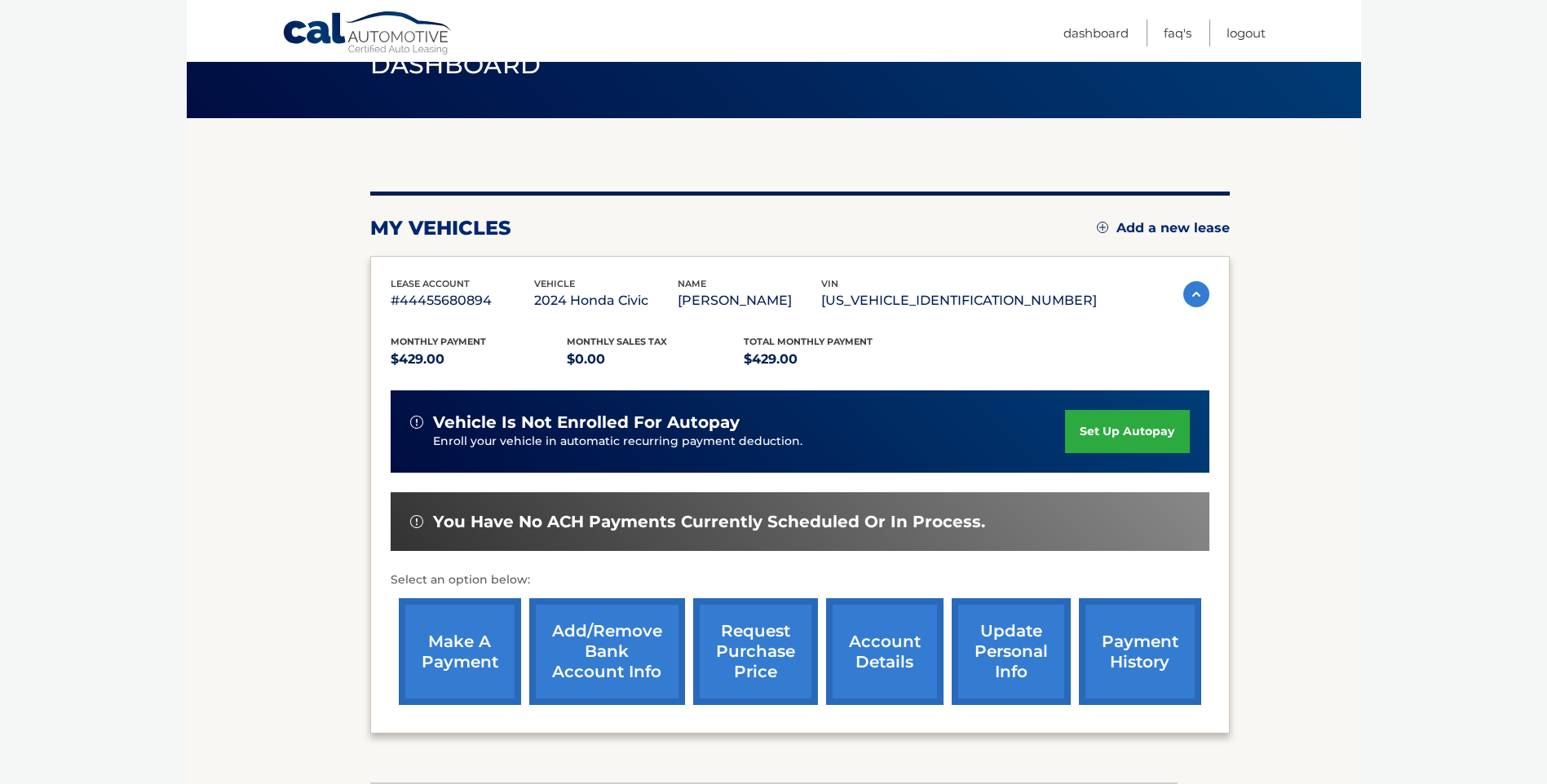
click at [467, 656] on link "make a payment" at bounding box center [459, 652] width 122 height 107
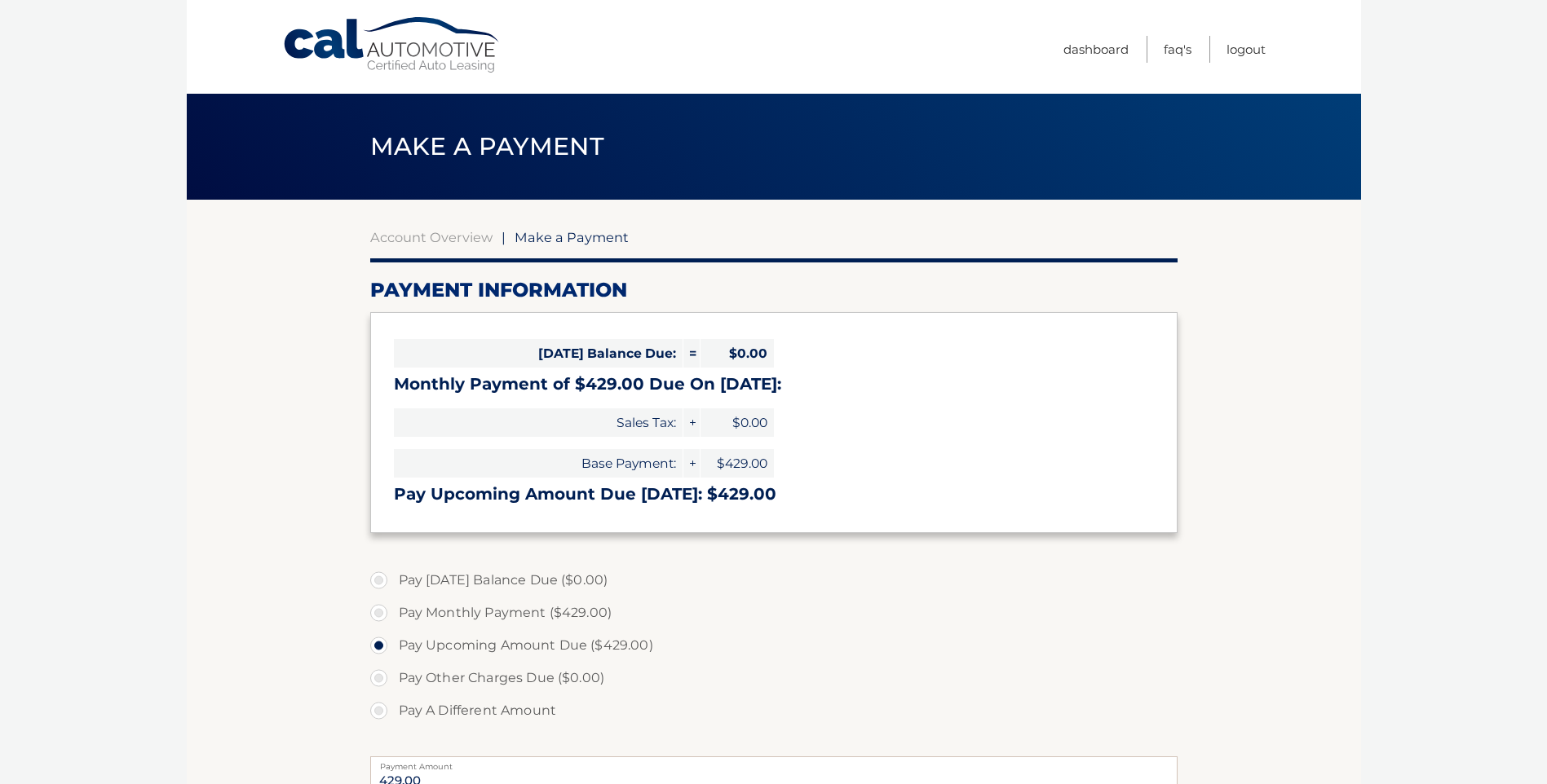
select select "ZWI5NDIyYmEtYTAzMy00NjljLTkzYjktNTFiMDhiYjdhZTA1"
click at [379, 614] on label "Pay Monthly Payment ($429.00)" at bounding box center [773, 613] width 807 height 33
click at [379, 614] on input "Pay Monthly Payment ($429.00)" at bounding box center [385, 610] width 17 height 26
radio input "true"
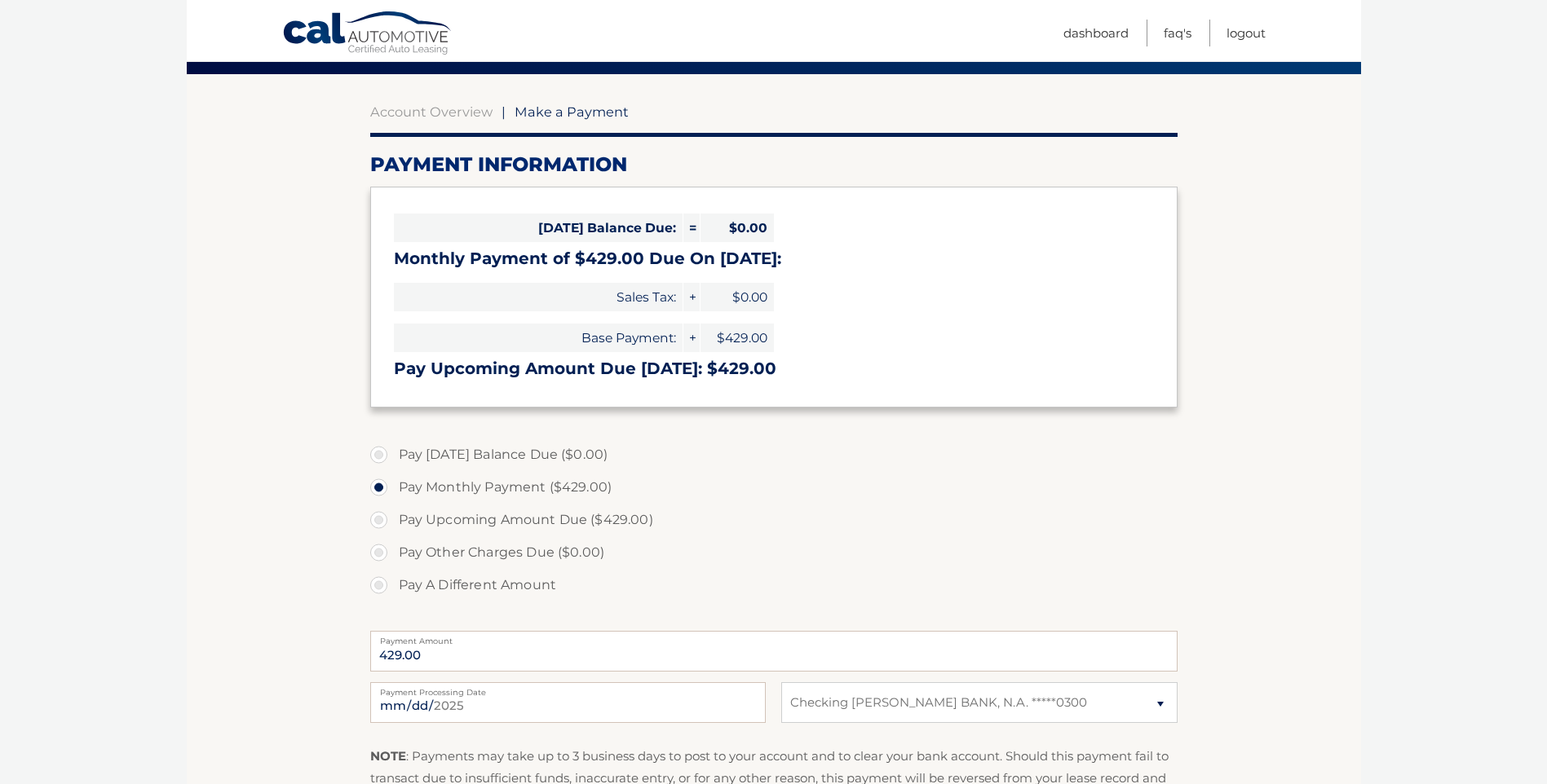
scroll to position [163, 0]
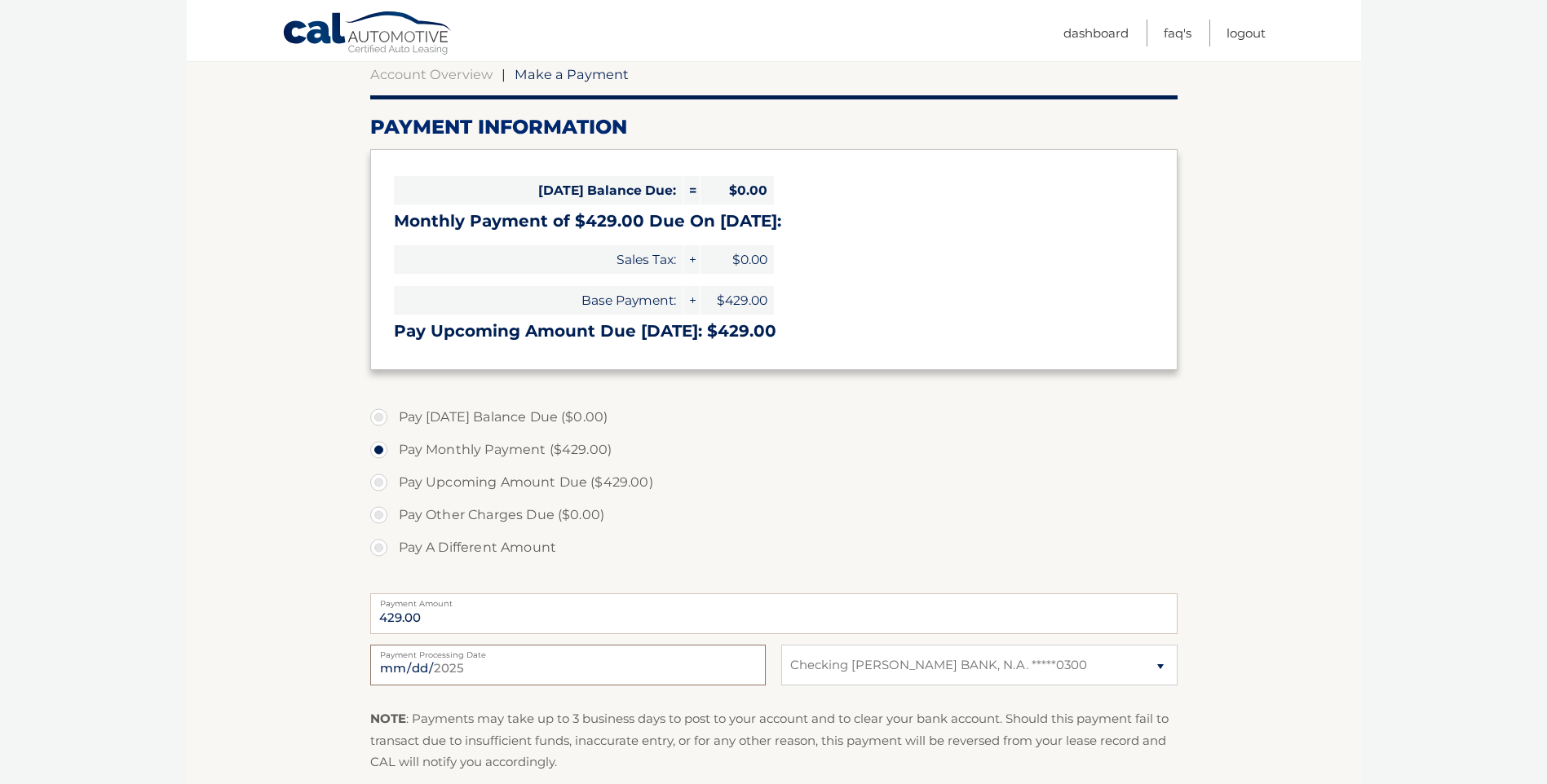
click at [674, 664] on input "2025-09-05" at bounding box center [567, 665] width 396 height 41
click at [474, 446] on label "Pay Monthly Payment ($429.00)" at bounding box center [773, 450] width 807 height 33
click at [393, 446] on input "Pay Monthly Payment ($429.00)" at bounding box center [385, 447] width 17 height 26
click at [378, 448] on label "Pay Monthly Payment ($429.00)" at bounding box center [773, 450] width 807 height 33
click at [378, 448] on input "Pay Monthly Payment ($429.00)" at bounding box center [385, 447] width 17 height 26
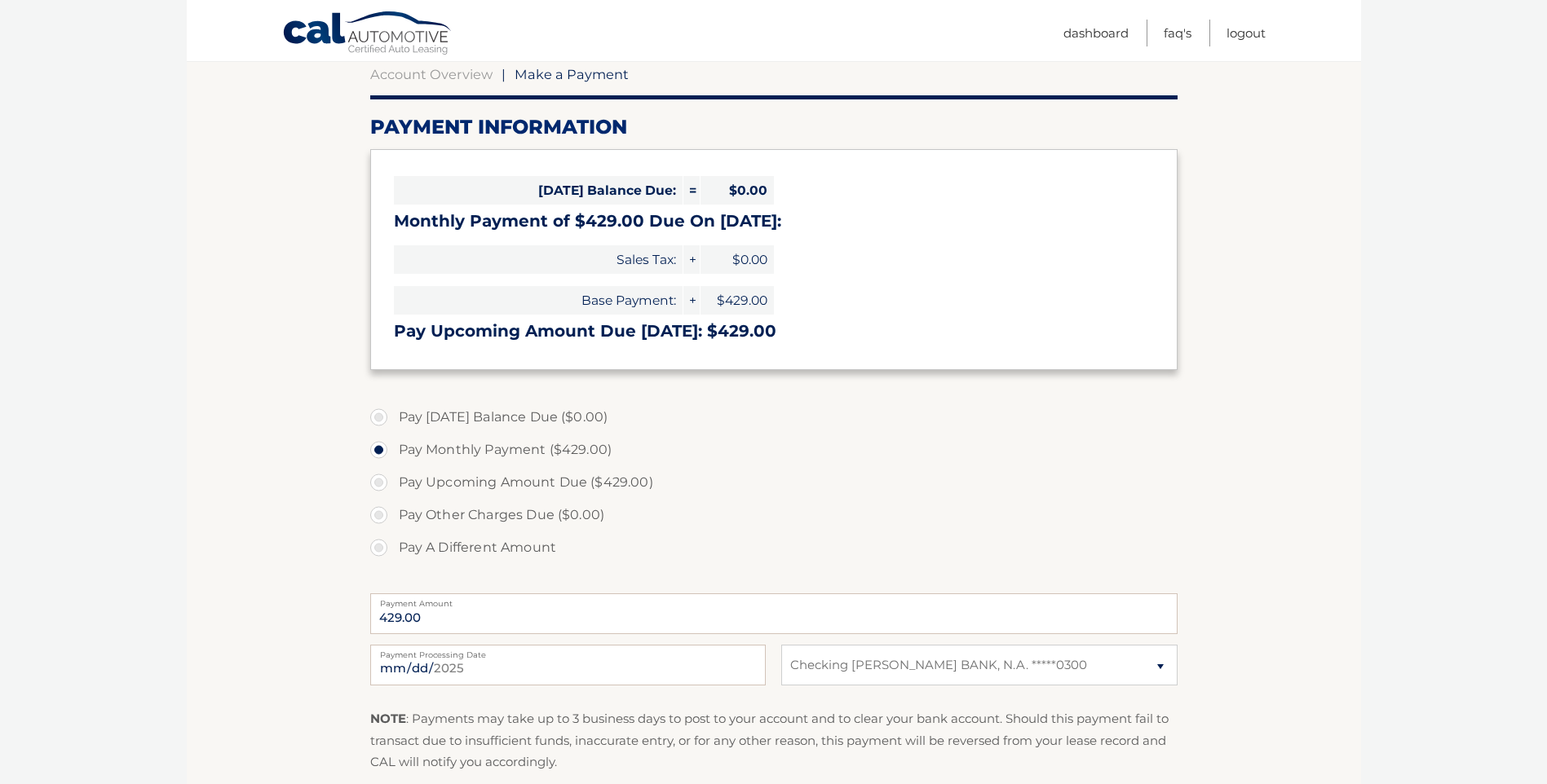
click at [378, 448] on label "Pay Monthly Payment ($429.00)" at bounding box center [773, 450] width 807 height 33
click at [378, 448] on input "Pay Monthly Payment ($429.00)" at bounding box center [385, 447] width 17 height 26
click at [749, 665] on input "2025-09-10" at bounding box center [567, 665] width 396 height 41
type input "2025-09-12"
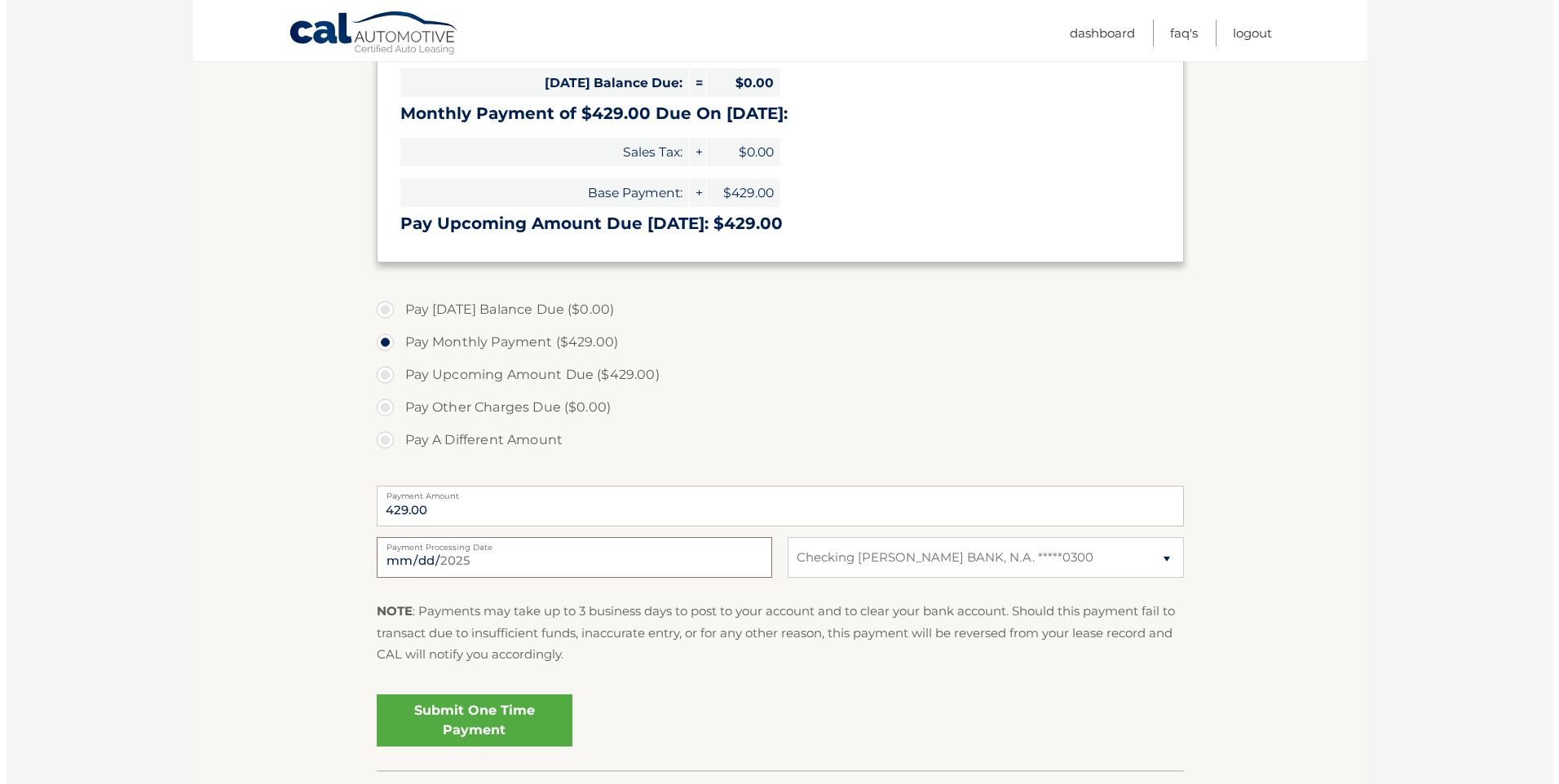
scroll to position [381, 0]
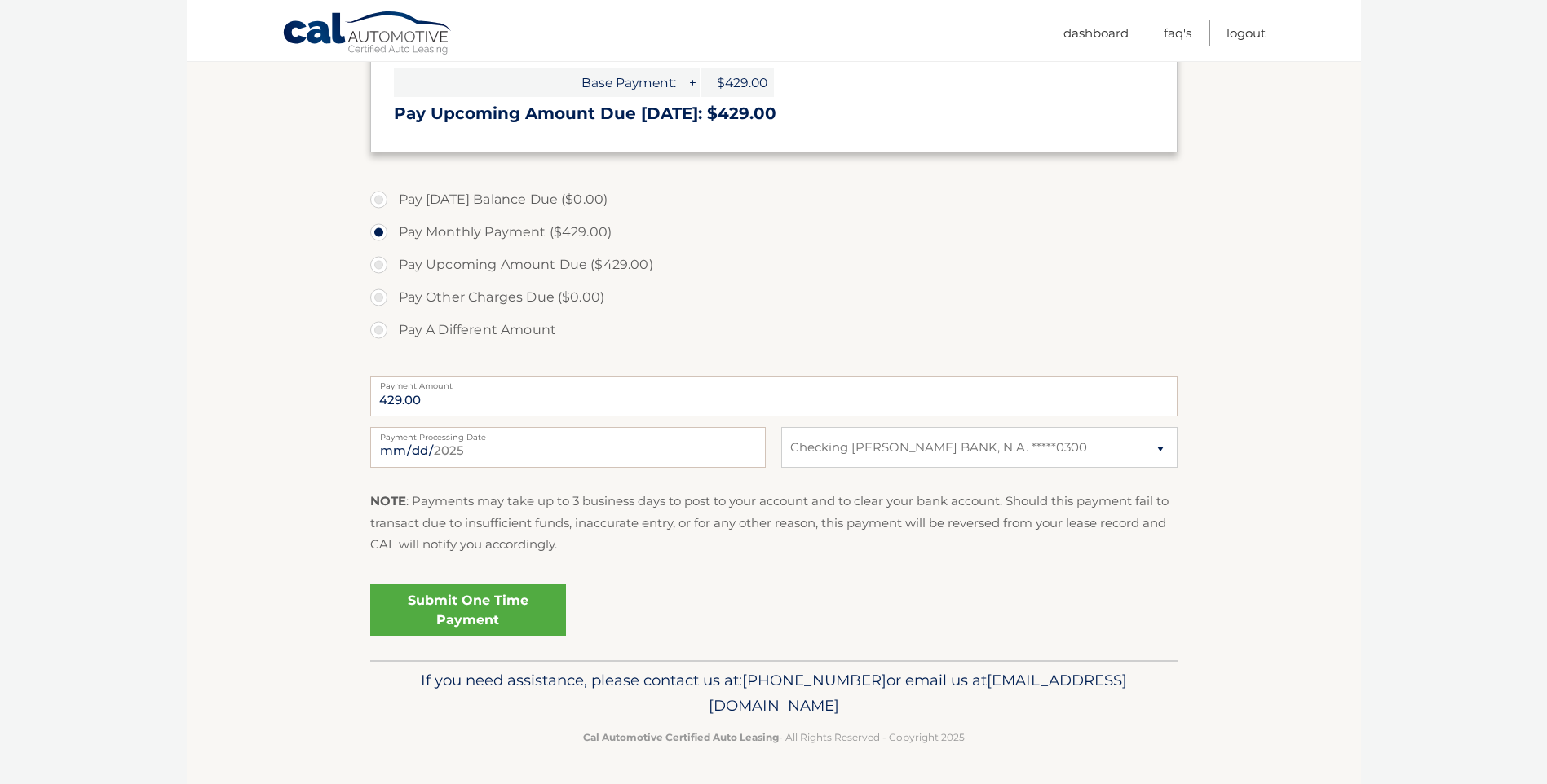
click at [482, 599] on link "Submit One Time Payment" at bounding box center [468, 611] width 196 height 52
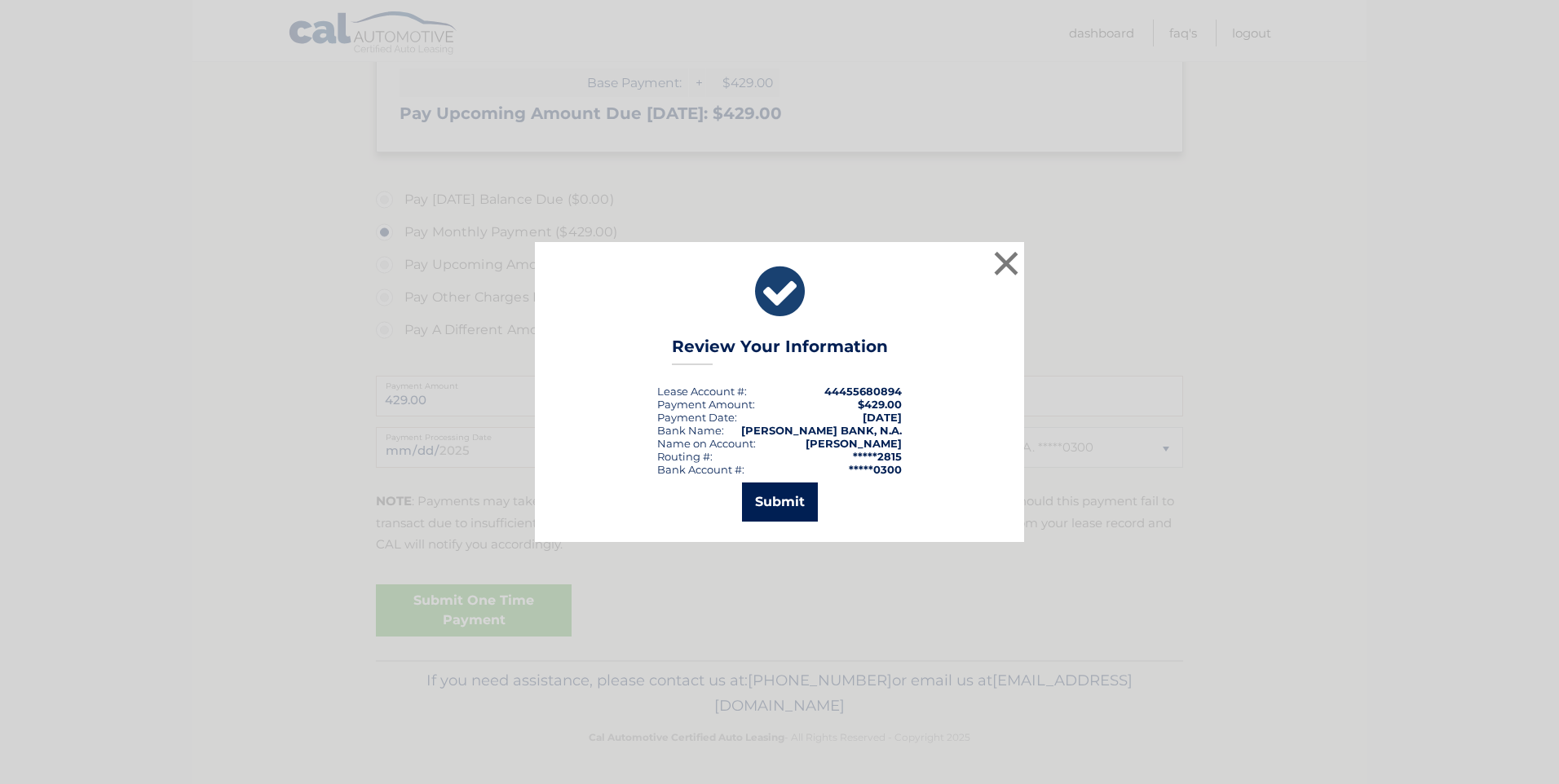
click at [782, 506] on button "Submit" at bounding box center [780, 502] width 75 height 39
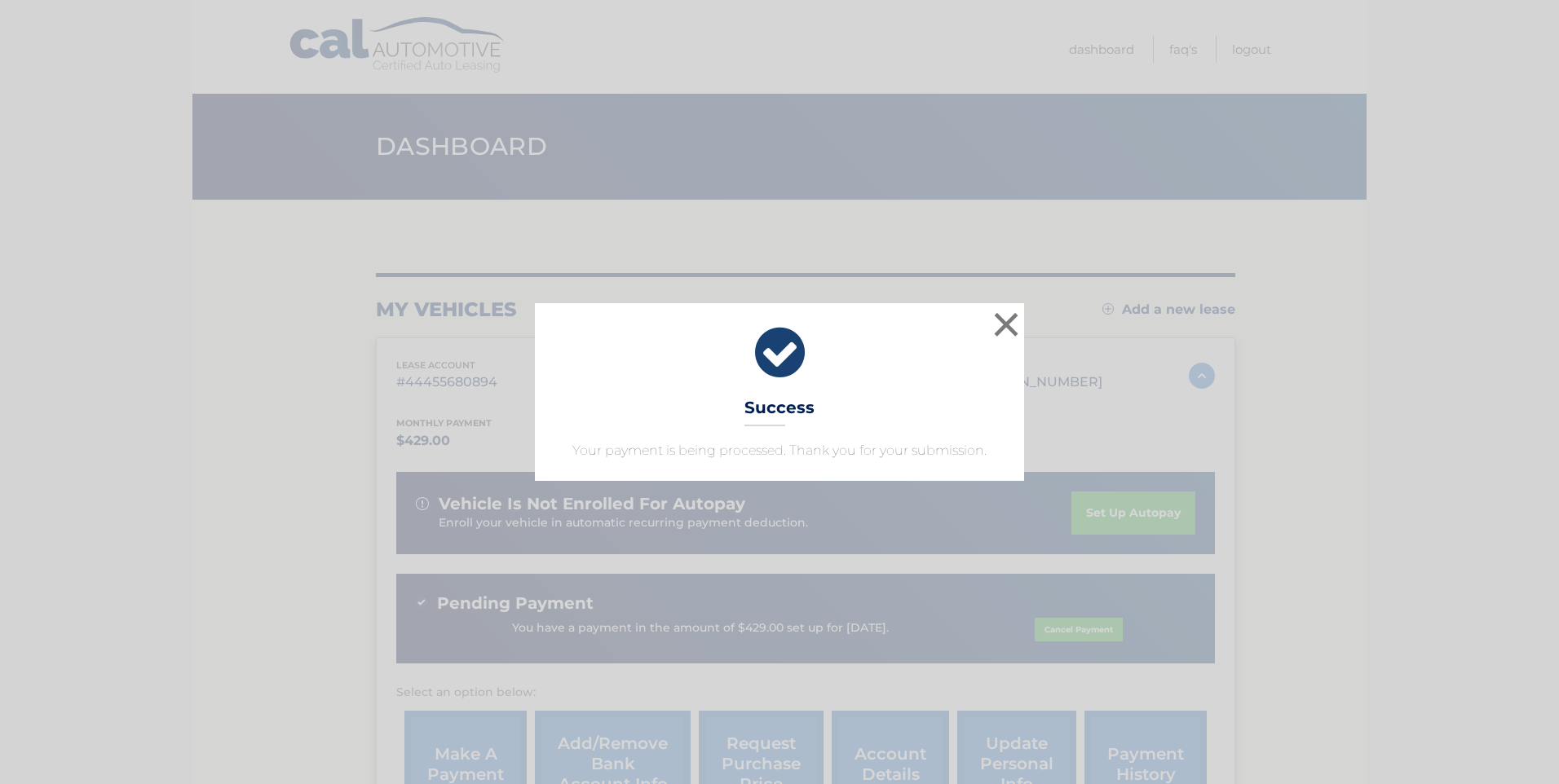
click at [1468, 409] on div "× Success Your payment is being processed. Thank you for your submission." at bounding box center [780, 392] width 1546 height 178
